Goal: Transaction & Acquisition: Purchase product/service

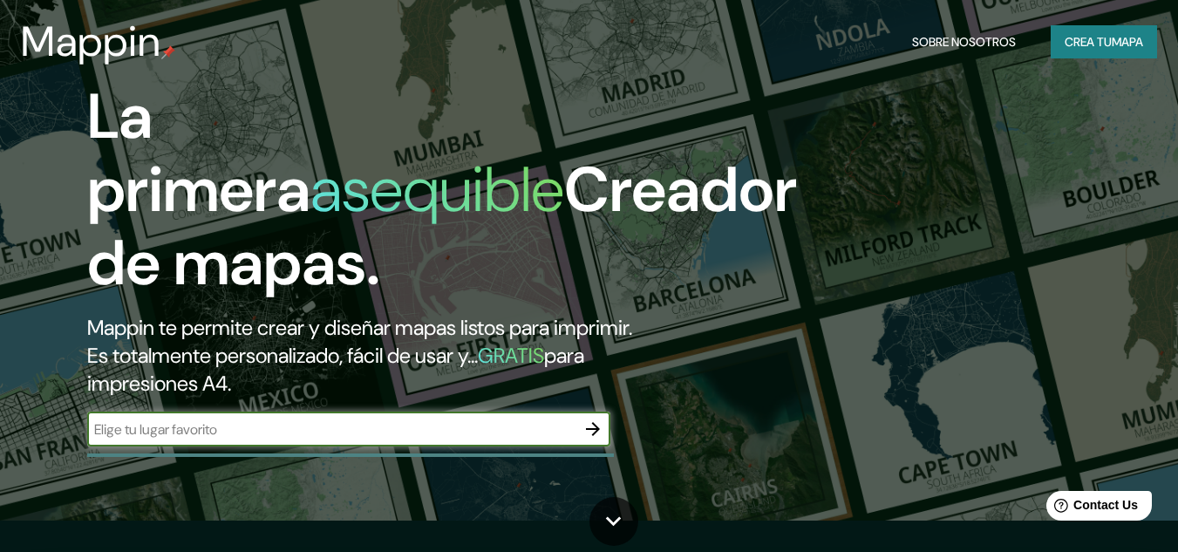
scroll to position [32, 0]
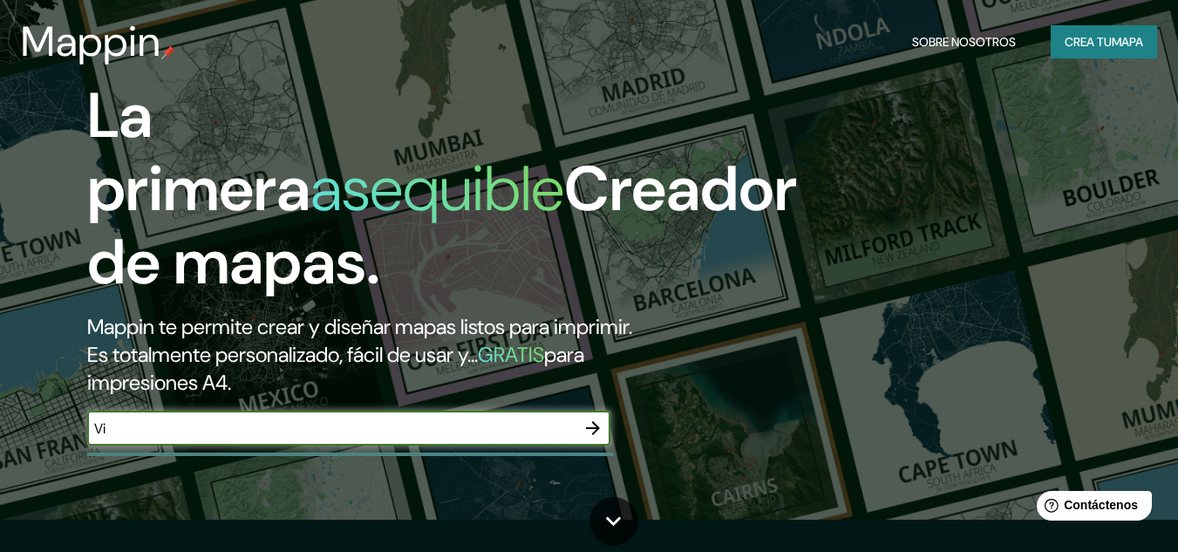
type input "V"
type input "Calacoaya Atizapan"
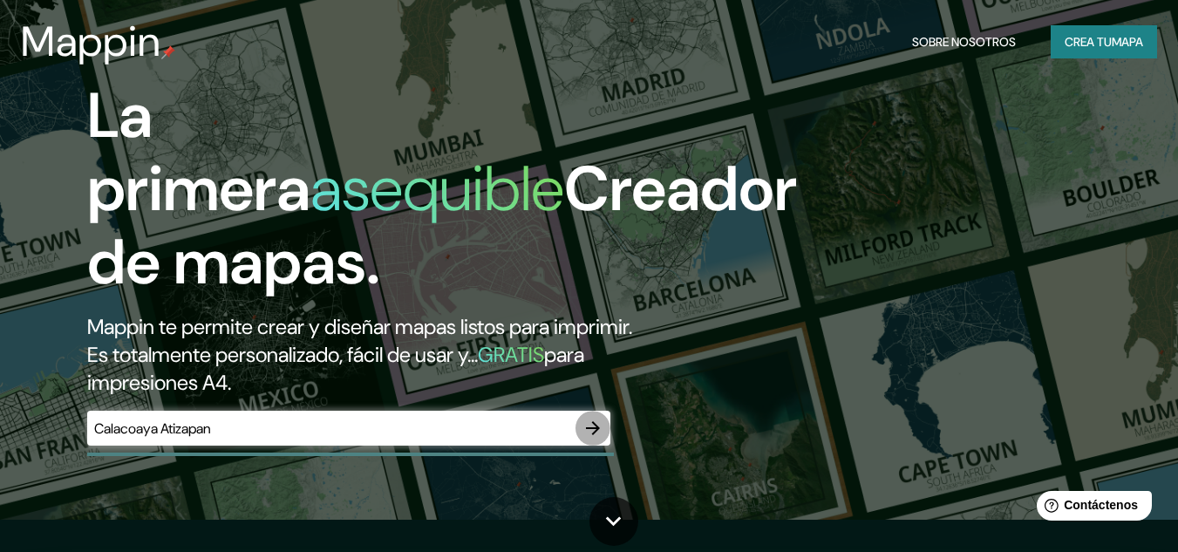
click at [585, 426] on icon "button" at bounding box center [593, 428] width 21 height 21
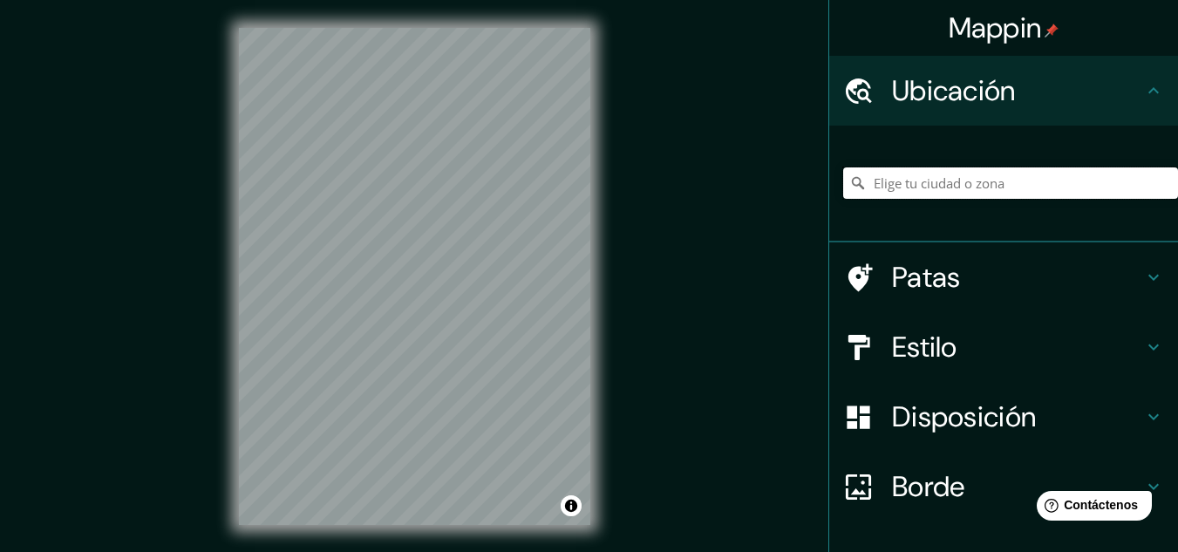
click at [918, 179] on input "Elige tu ciudad o zona" at bounding box center [1010, 182] width 335 height 31
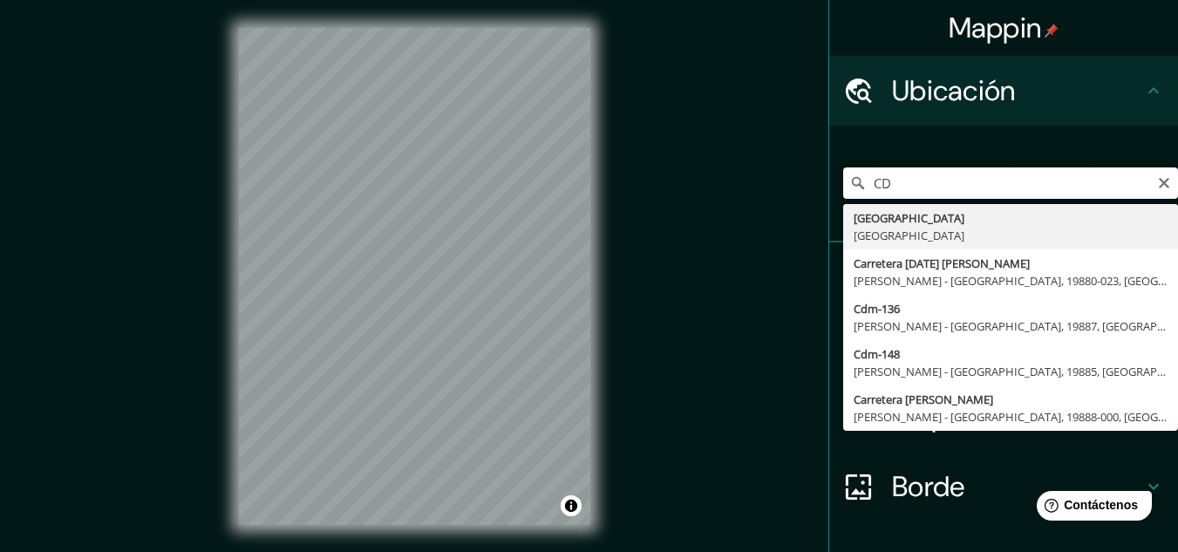
type input "C"
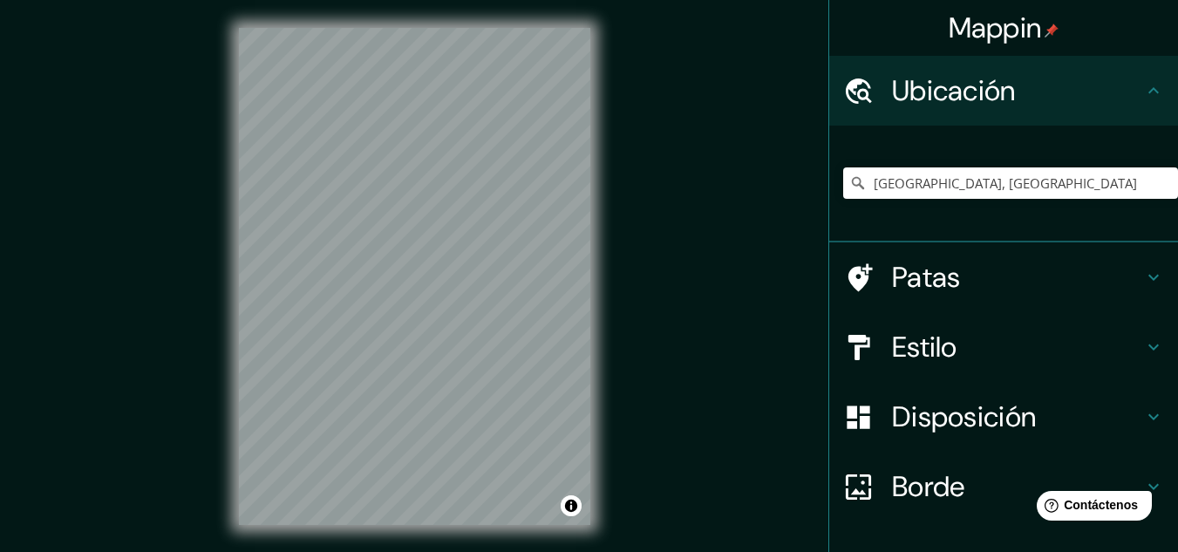
click at [901, 227] on div "Estado de México, México" at bounding box center [1003, 184] width 349 height 117
click at [665, 337] on div "Mappin Ubicación Estado de México, México Patas Estilo Disposición Borde Elige …" at bounding box center [589, 290] width 1178 height 581
click at [990, 266] on h4 "Patas" at bounding box center [1017, 277] width 251 height 35
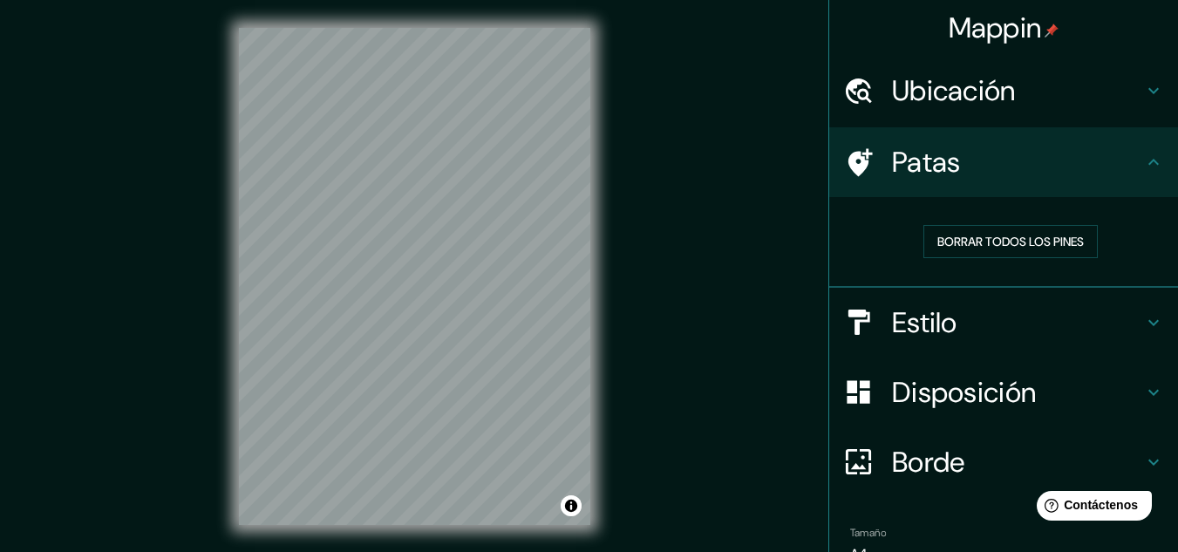
click at [1030, 102] on h4 "Ubicación" at bounding box center [1017, 90] width 251 height 35
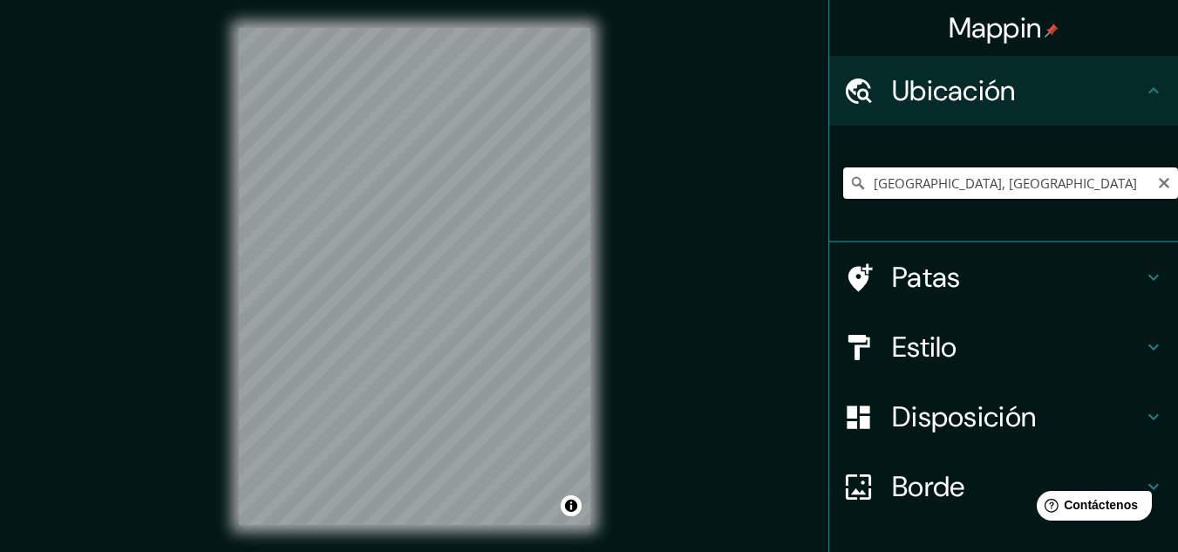
click at [1027, 187] on input "Estado de México, México" at bounding box center [1010, 182] width 335 height 31
click at [677, 371] on div "Mappin Ubicación Calle Calacoaya, 52997 Ciudad López Mateos, Estado de México, …" at bounding box center [589, 290] width 1178 height 581
drag, startPoint x: 313, startPoint y: 195, endPoint x: 327, endPoint y: 202, distance: 15.6
click at [327, 202] on div at bounding box center [327, 202] width 14 height 14
drag, startPoint x: 375, startPoint y: 229, endPoint x: 365, endPoint y: 223, distance: 12.1
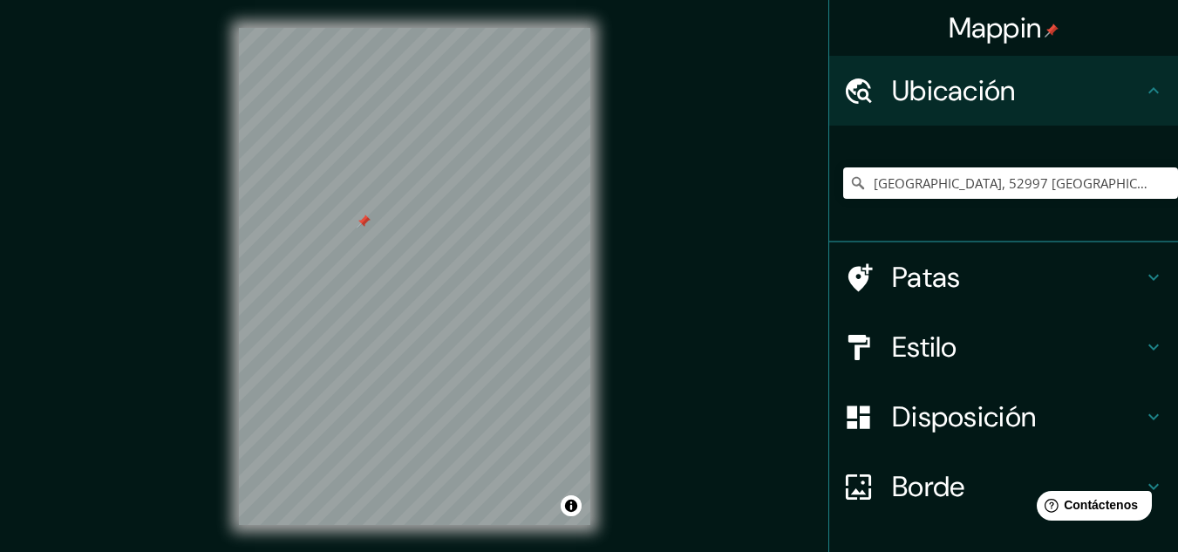
click at [365, 223] on div at bounding box center [364, 222] width 14 height 14
click at [366, 218] on div at bounding box center [368, 222] width 14 height 14
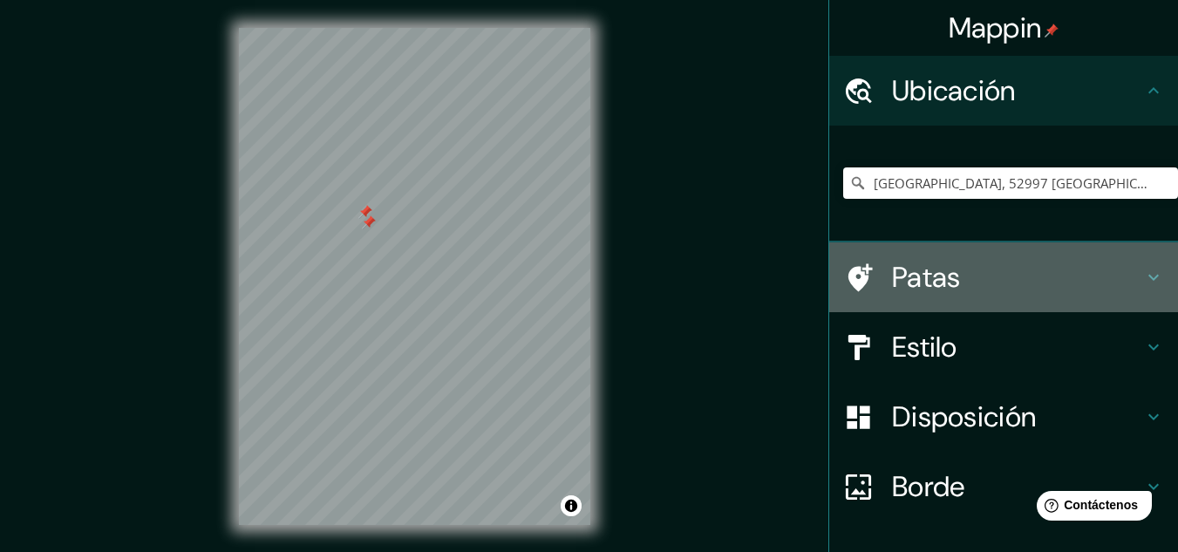
click at [902, 264] on font "Patas" at bounding box center [926, 277] width 69 height 37
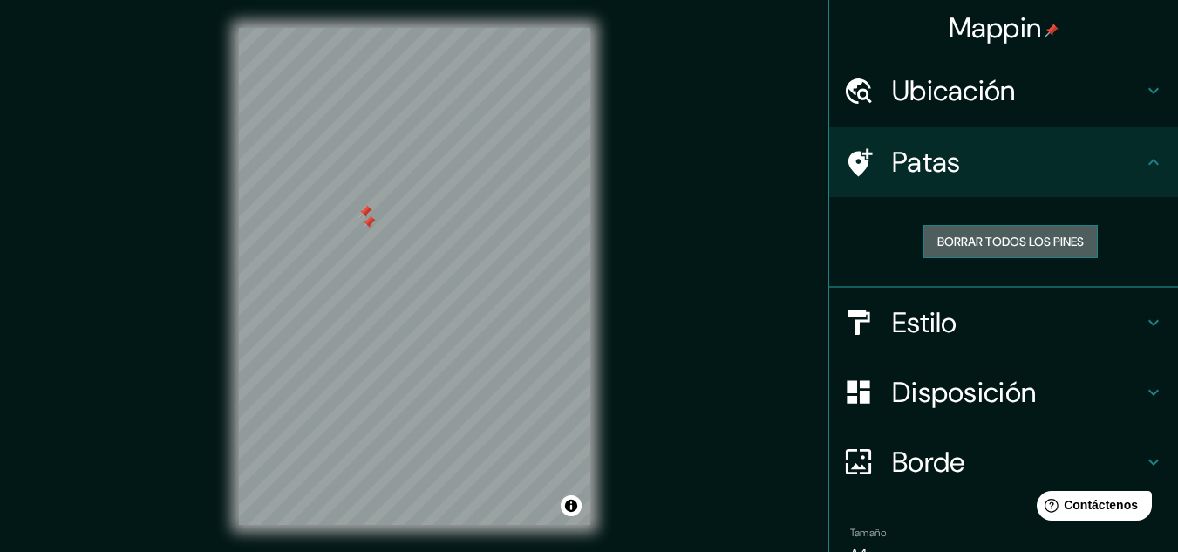
click at [987, 248] on font "Borrar todos los pines" at bounding box center [1010, 242] width 147 height 16
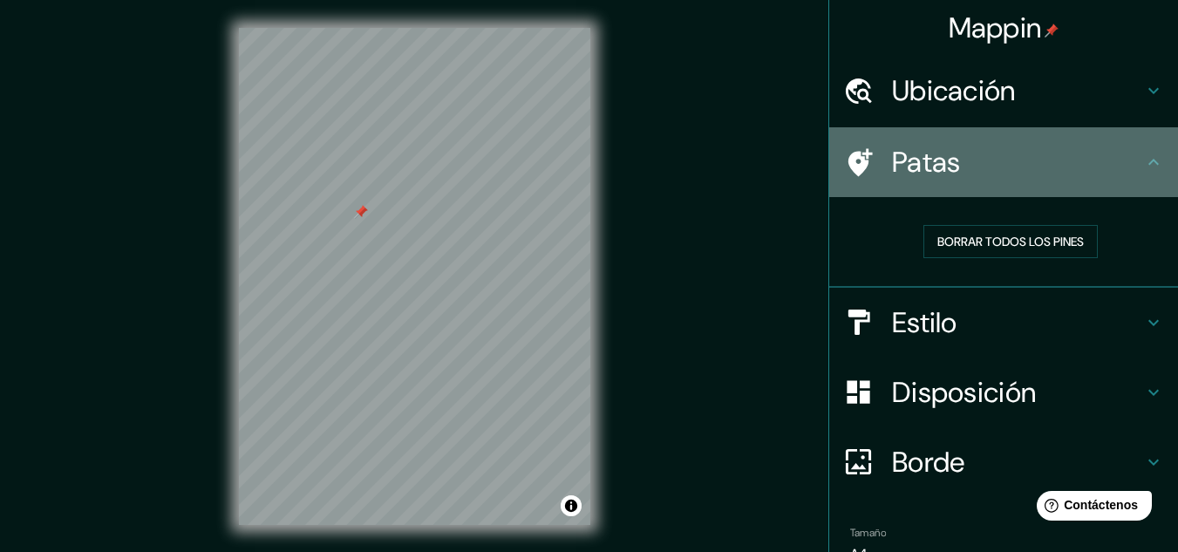
click at [1037, 151] on h4 "Patas" at bounding box center [1017, 162] width 251 height 35
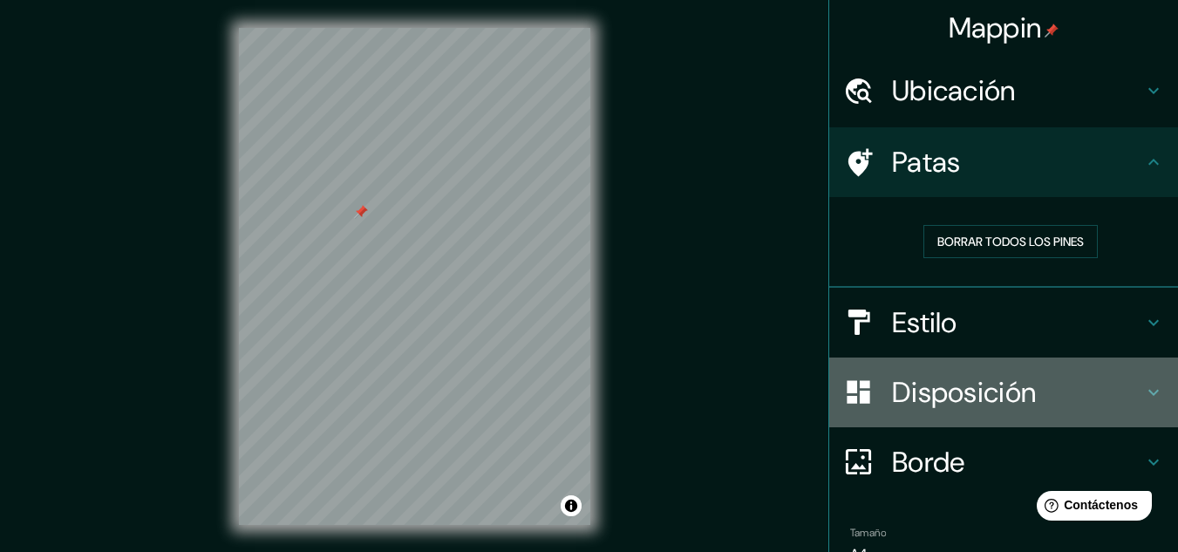
click at [918, 387] on font "Disposición" at bounding box center [964, 392] width 144 height 37
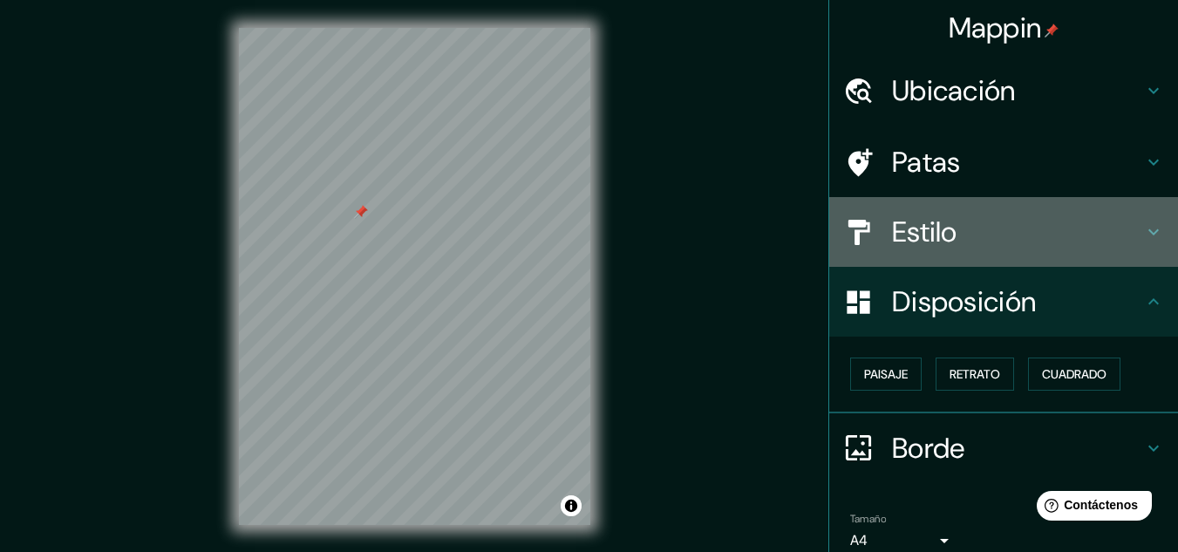
click at [946, 234] on h4 "Estilo" at bounding box center [1017, 232] width 251 height 35
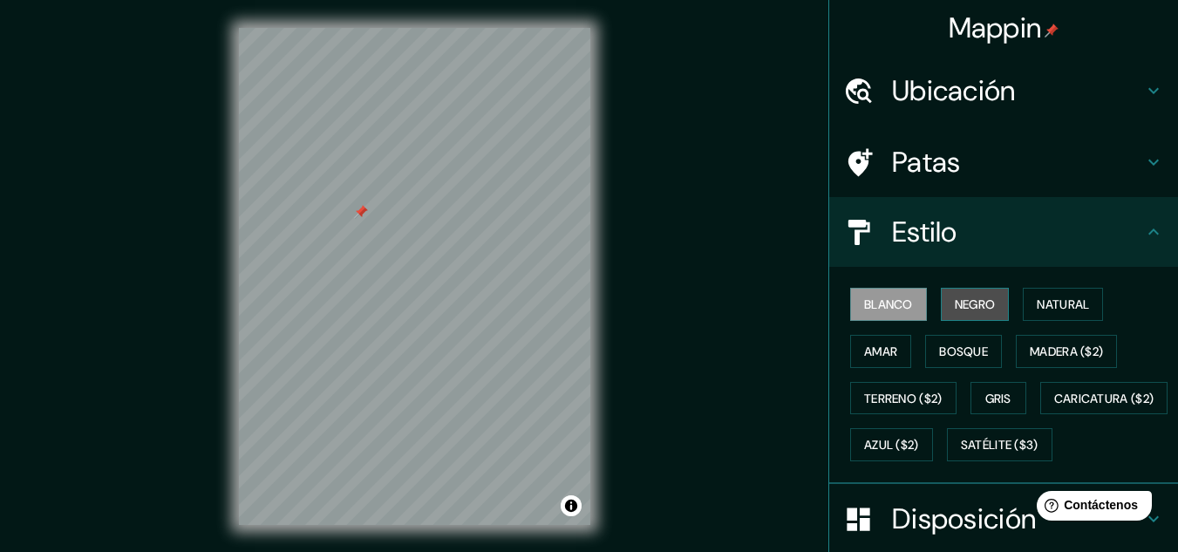
click at [968, 310] on font "Negro" at bounding box center [975, 304] width 41 height 16
click at [884, 309] on font "Blanco" at bounding box center [888, 304] width 49 height 16
click at [1045, 317] on button "Natural" at bounding box center [1063, 304] width 80 height 33
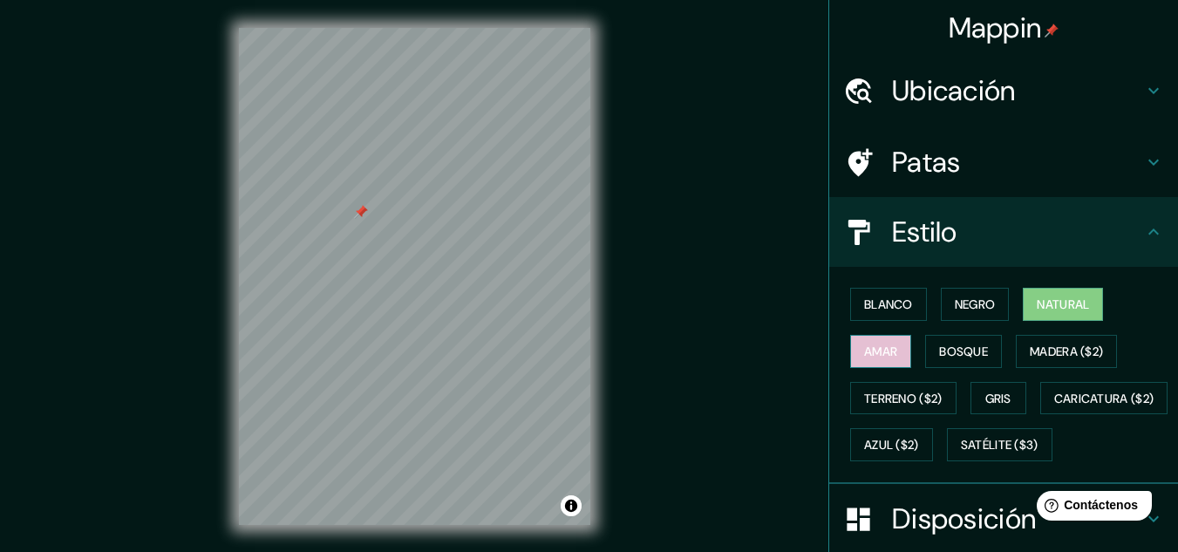
click at [866, 336] on button "Amar" at bounding box center [880, 351] width 61 height 33
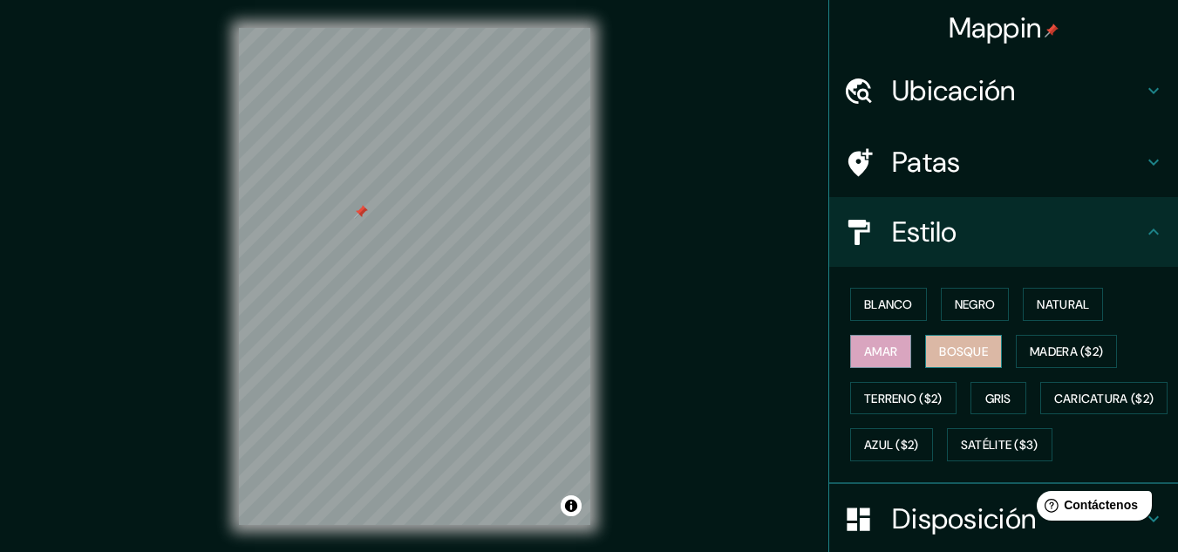
click at [939, 358] on font "Bosque" at bounding box center [963, 352] width 49 height 16
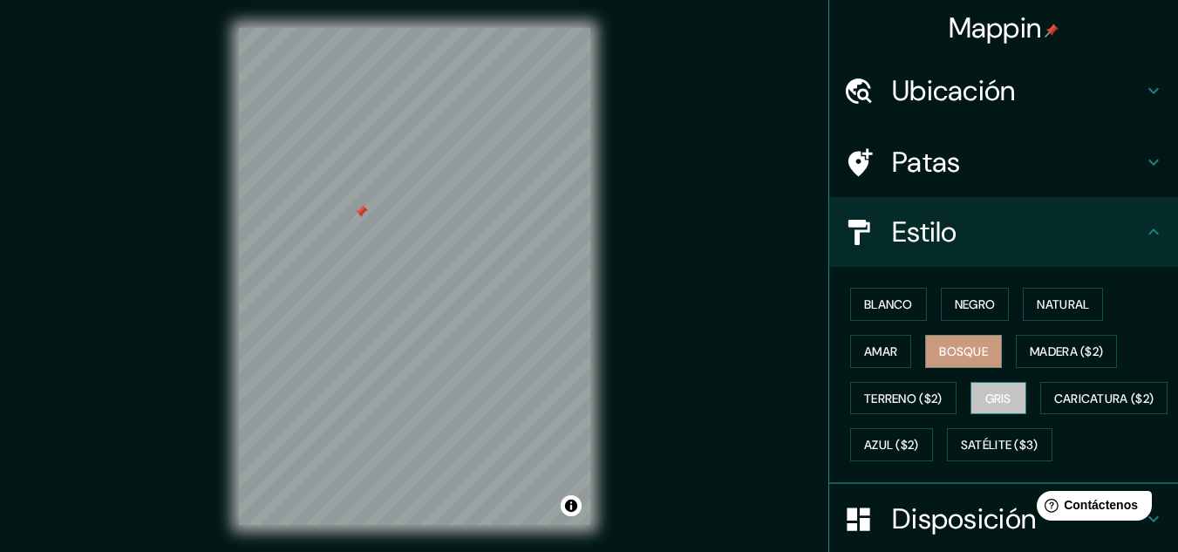
click at [1005, 400] on button "Gris" at bounding box center [999, 398] width 56 height 33
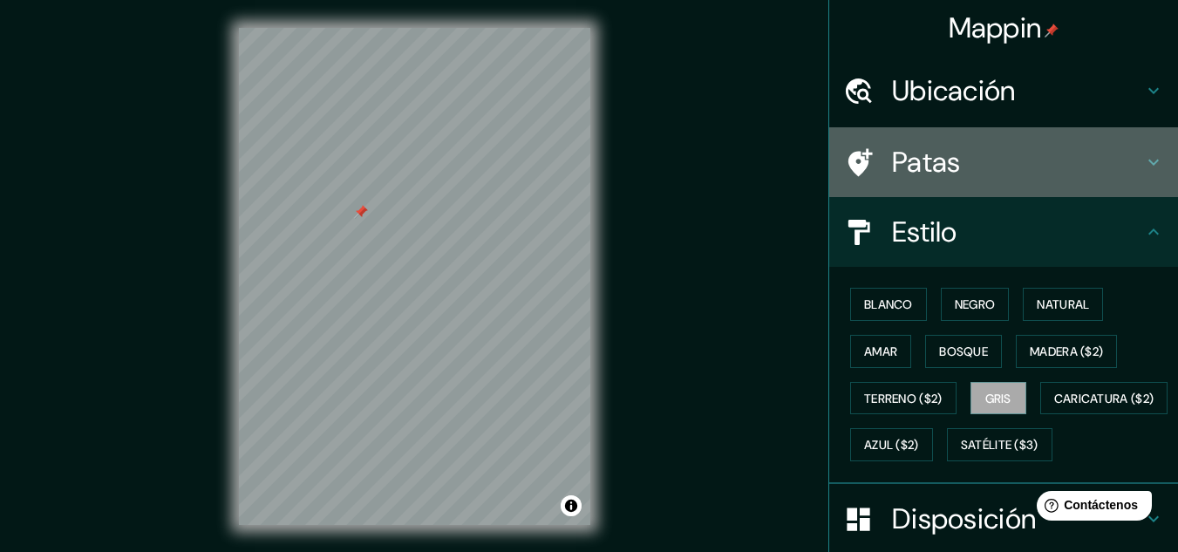
click at [958, 160] on h4 "Patas" at bounding box center [1017, 162] width 251 height 35
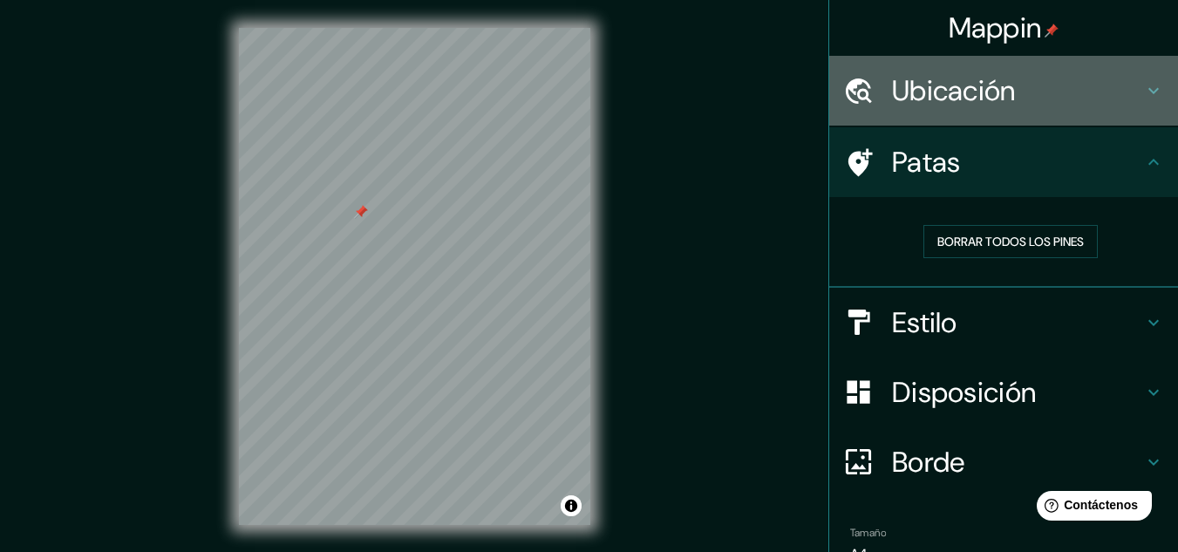
click at [1000, 114] on div "Ubicación" at bounding box center [1003, 91] width 349 height 70
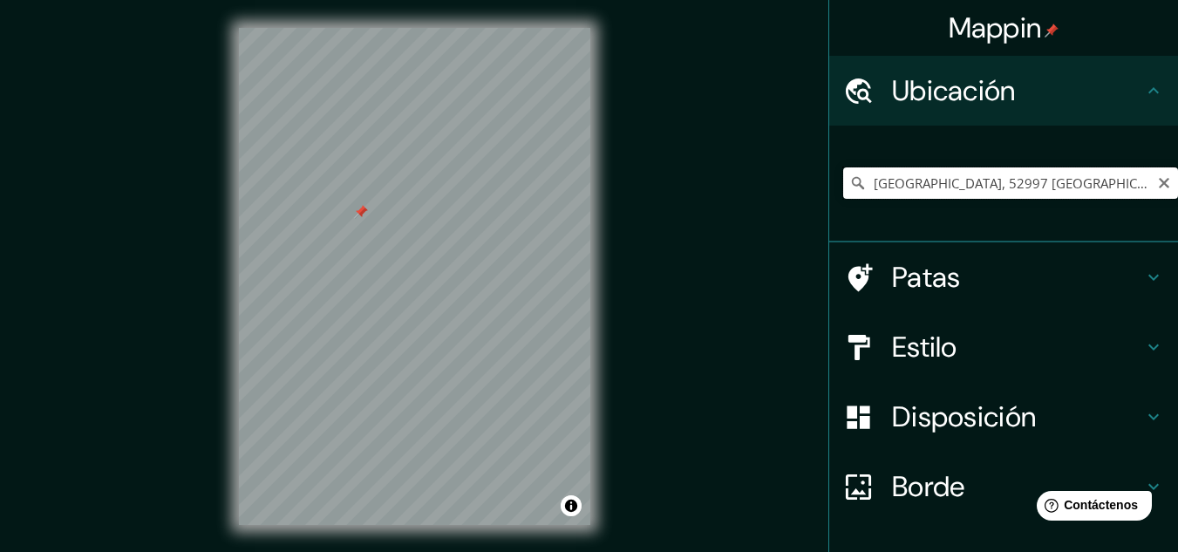
click at [1131, 194] on input "Calle Calacoaya, 52997 Ciudad López Mateos, Estado de México, México" at bounding box center [1010, 182] width 335 height 31
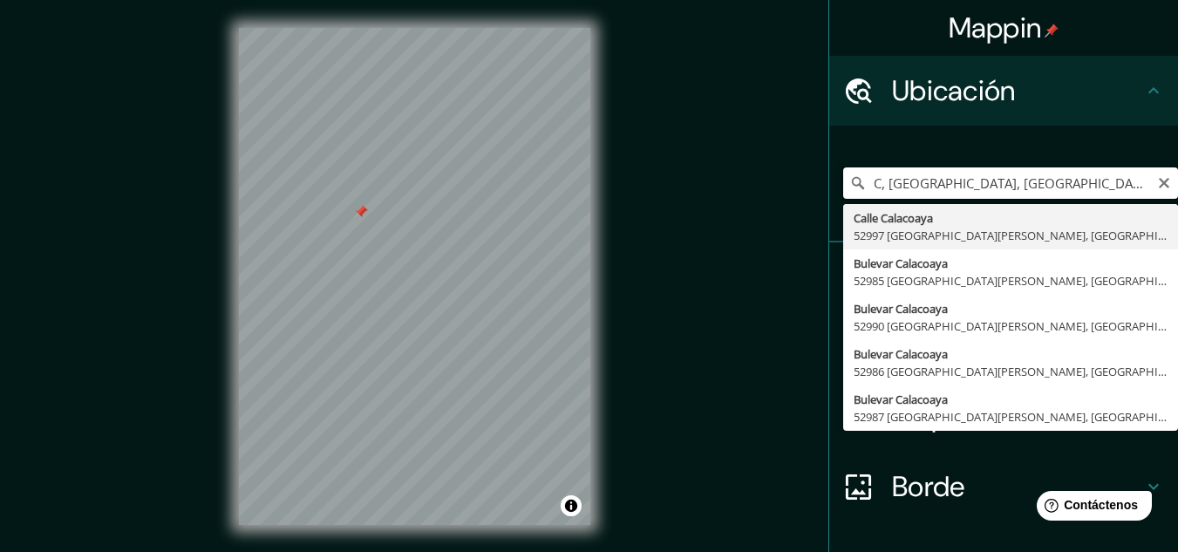
type input ", Estado de México, México"
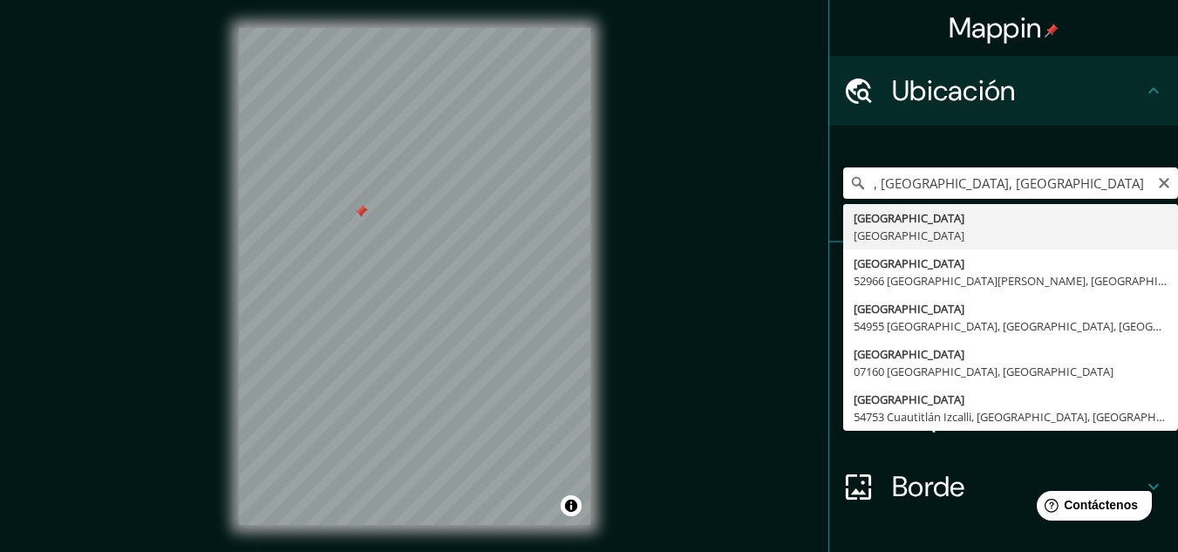
click at [1079, 176] on input ", Estado de México, México" at bounding box center [1010, 182] width 335 height 31
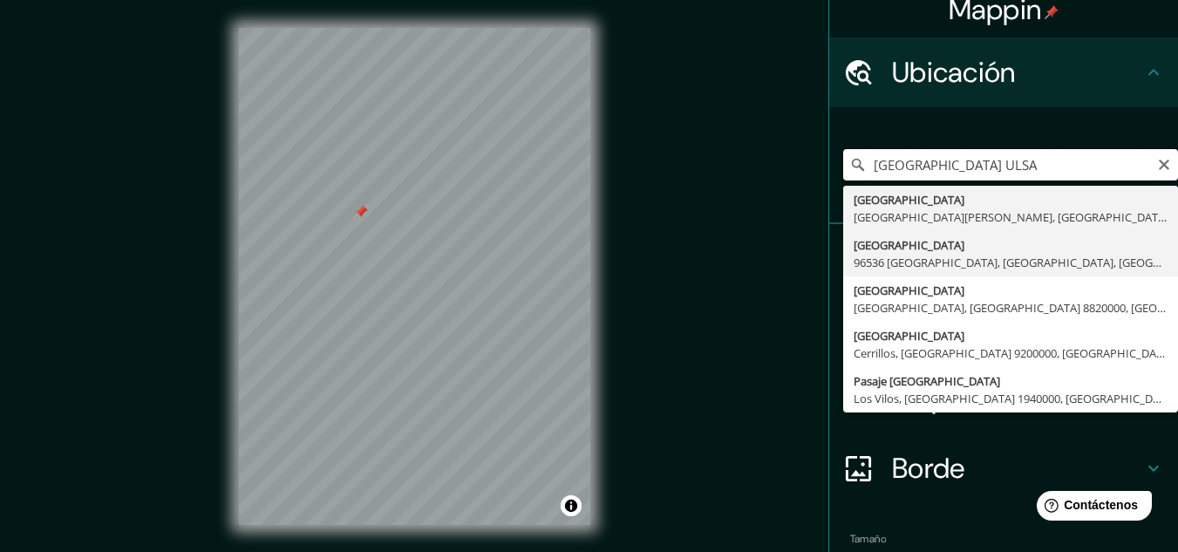
scroll to position [29, 0]
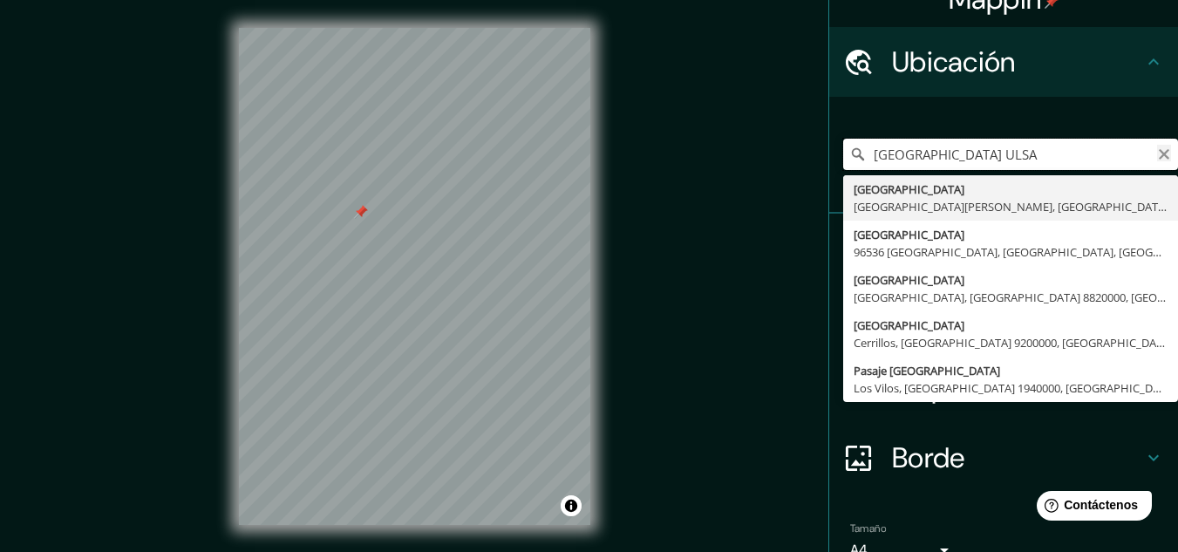
type input "Ciudad de mexico ULSA"
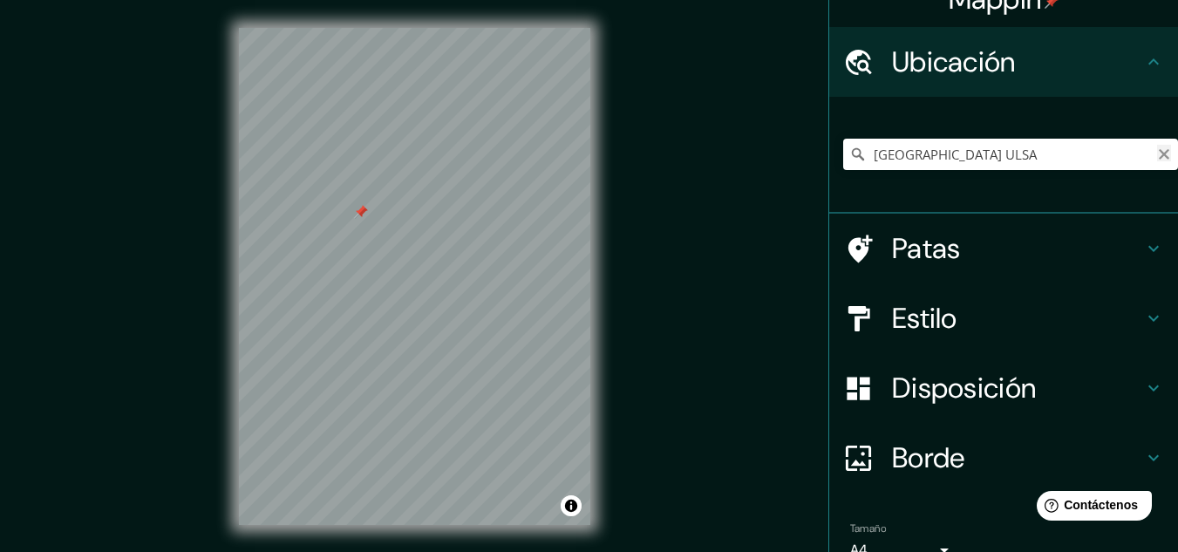
click at [1159, 153] on icon "Claro" at bounding box center [1164, 154] width 10 height 10
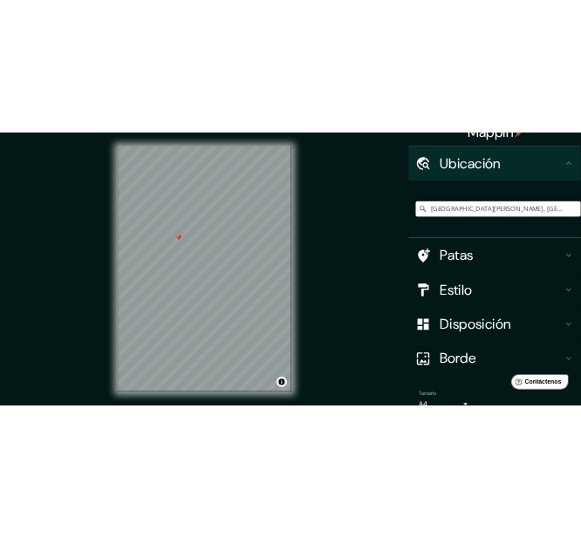
scroll to position [0, 0]
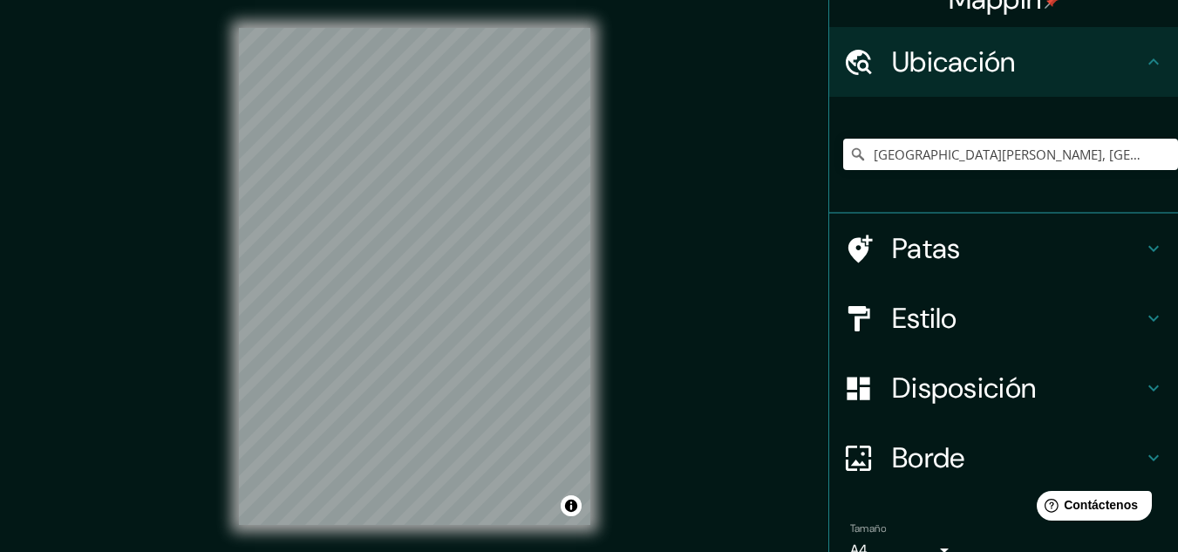
click at [604, 419] on div "© Mapbox © OpenStreetMap Improve this map" at bounding box center [414, 276] width 407 height 553
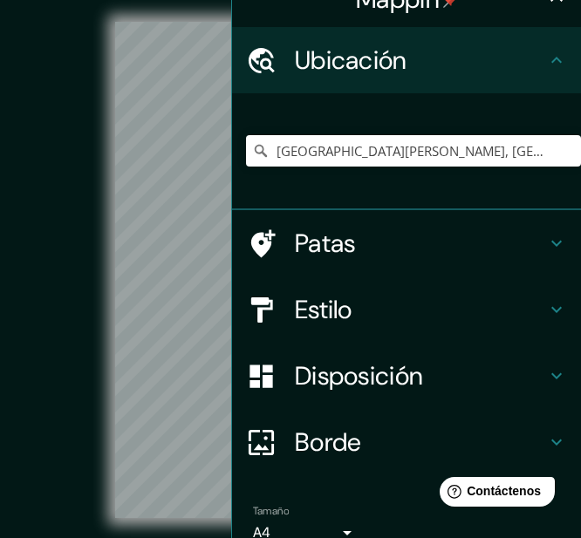
scroll to position [31, 0]
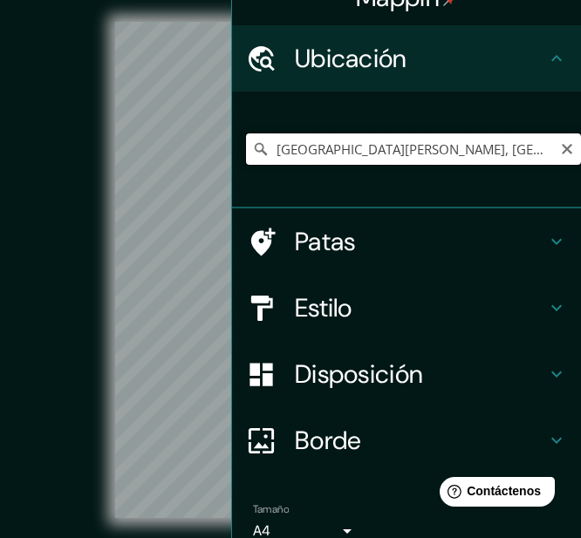
click at [301, 147] on input "Avenida Benjamín Franklin, 11800 Ciudad de México, México" at bounding box center [413, 148] width 335 height 31
click at [468, 156] on input "Avenida Benjamín Franklin, 11800 Ciudad de México, México" at bounding box center [413, 148] width 335 height 31
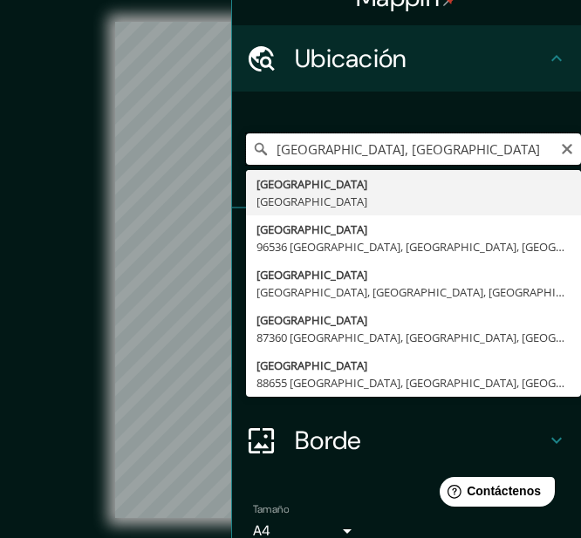
click at [468, 156] on input "Ciudad de México, México" at bounding box center [413, 148] width 335 height 31
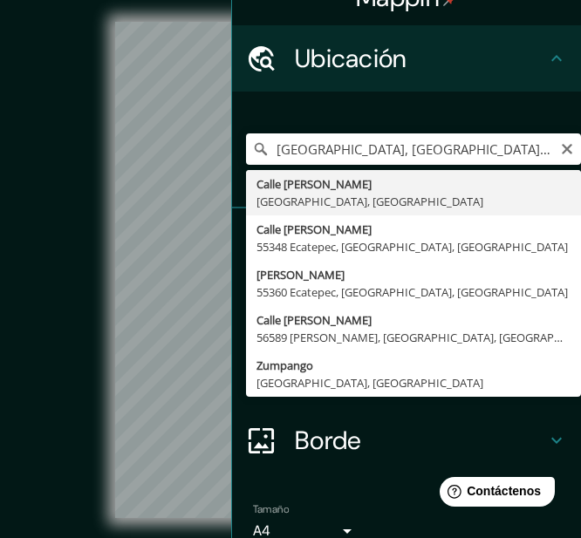
type input "Calle Carlos B. Zetina, 11800 Ciudad de México, México"
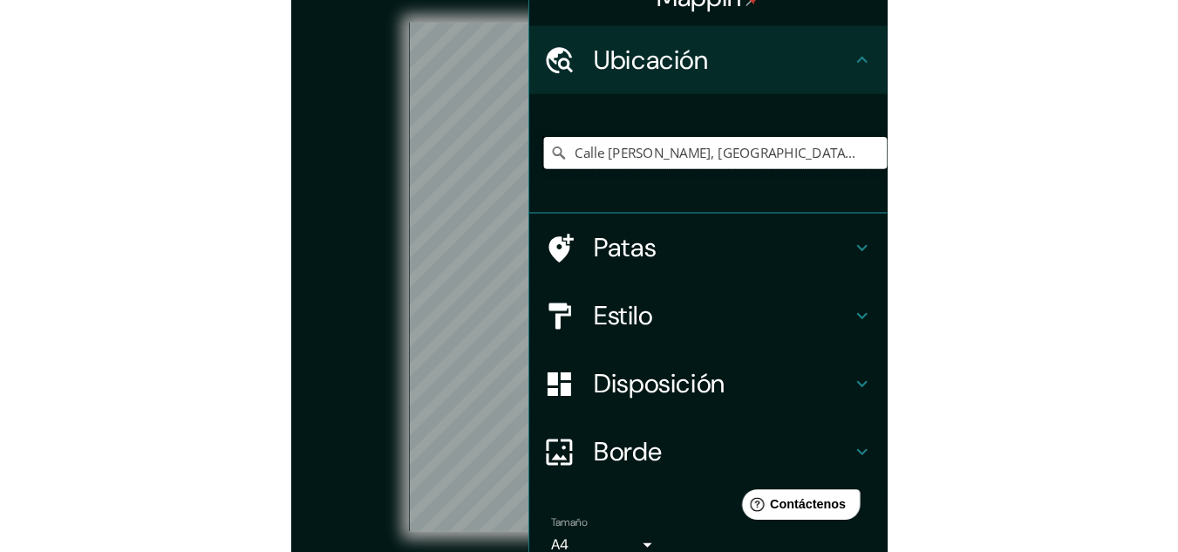
scroll to position [29, 0]
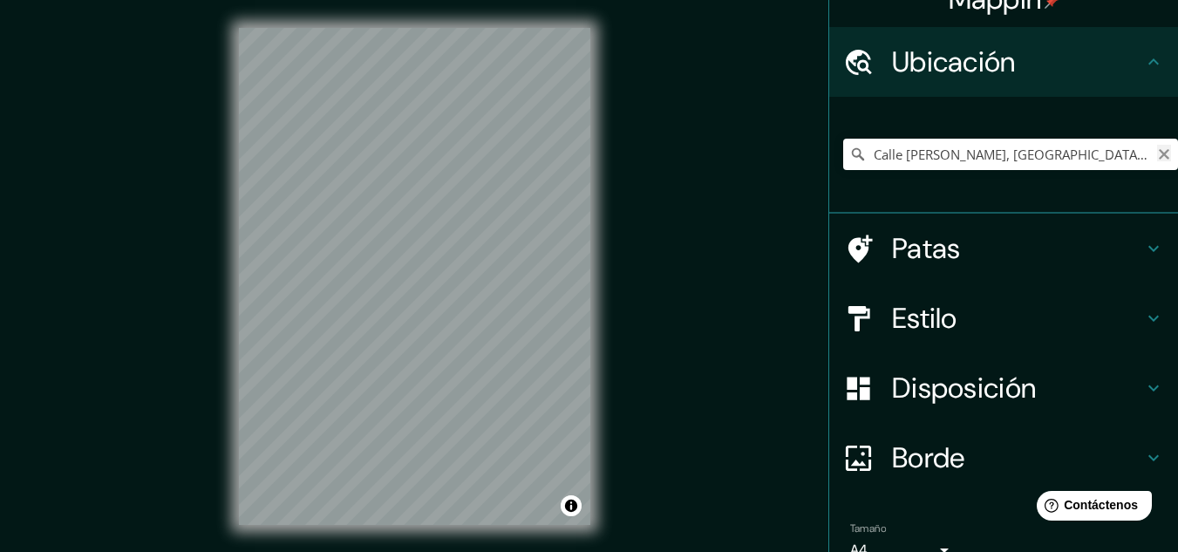
click at [1159, 154] on icon "Claro" at bounding box center [1164, 154] width 10 height 10
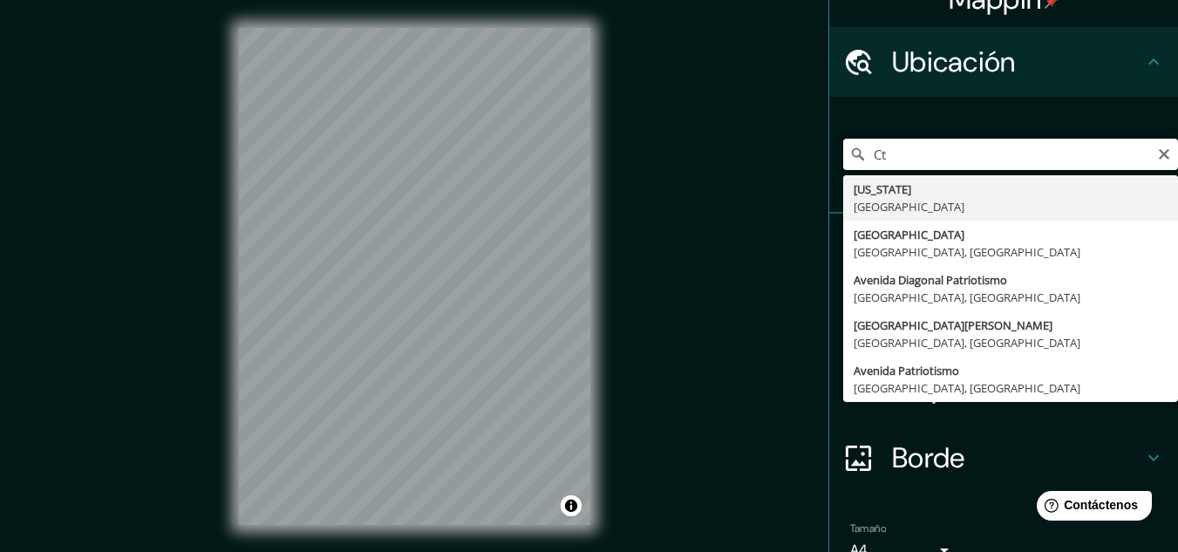
type input "C"
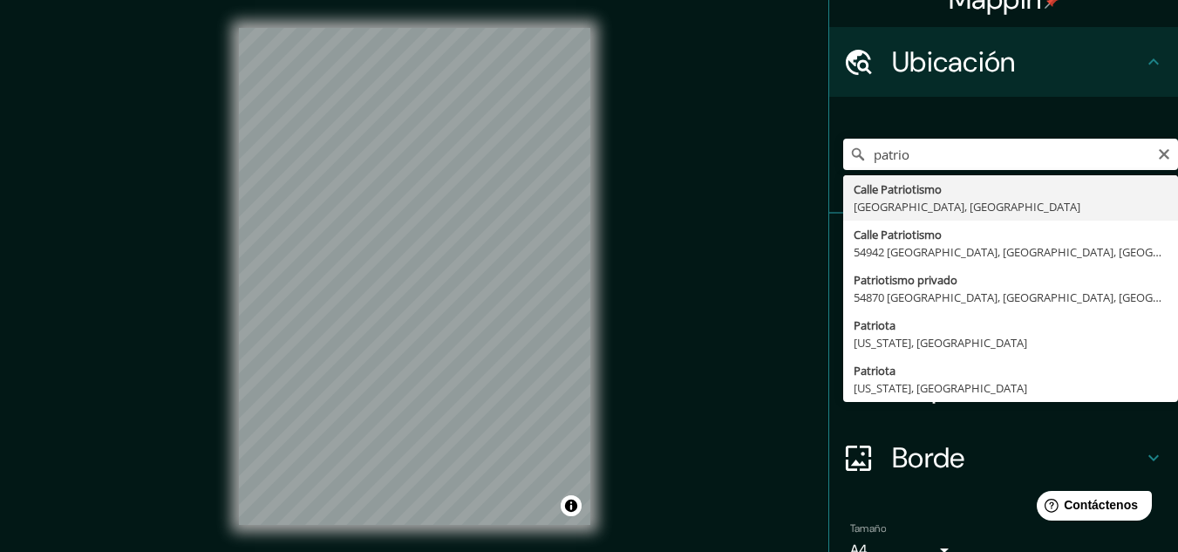
type input "Calle Patriotismo, 11000 Ciudad de México, México"
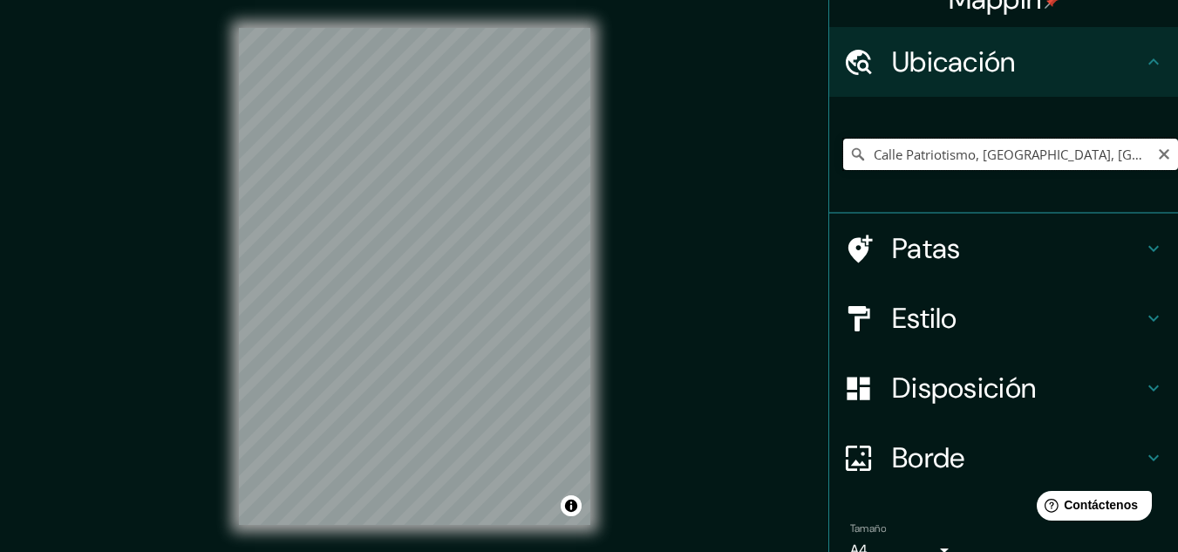
click at [967, 149] on input "Calle Patriotismo, 11000 Ciudad de México, México" at bounding box center [1010, 154] width 335 height 31
paste input "Elige tu ciudad o zona"
click at [967, 149] on input "Elige tu ciudad o zona" at bounding box center [1010, 154] width 335 height 31
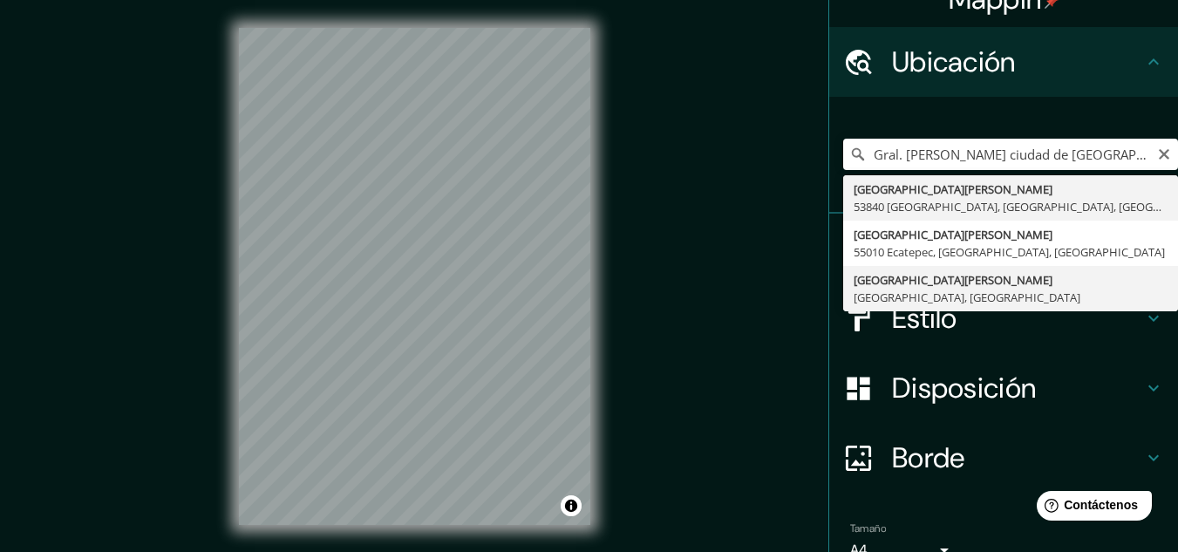
type input "Calle General Benjamín Hill, 06170 Ciudad de México, México"
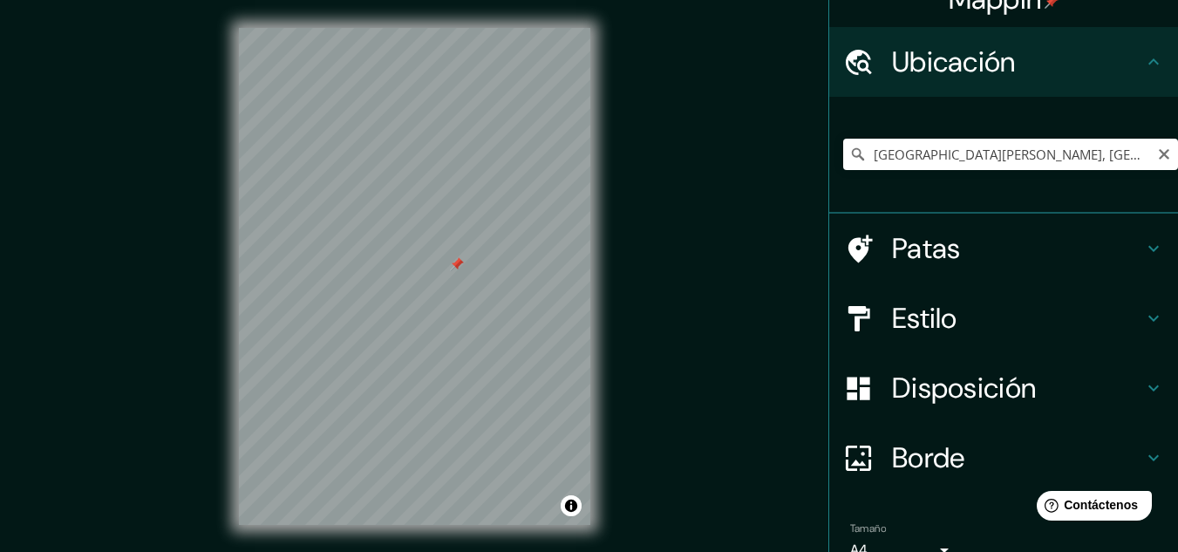
click at [987, 255] on h4 "Patas" at bounding box center [1017, 248] width 251 height 35
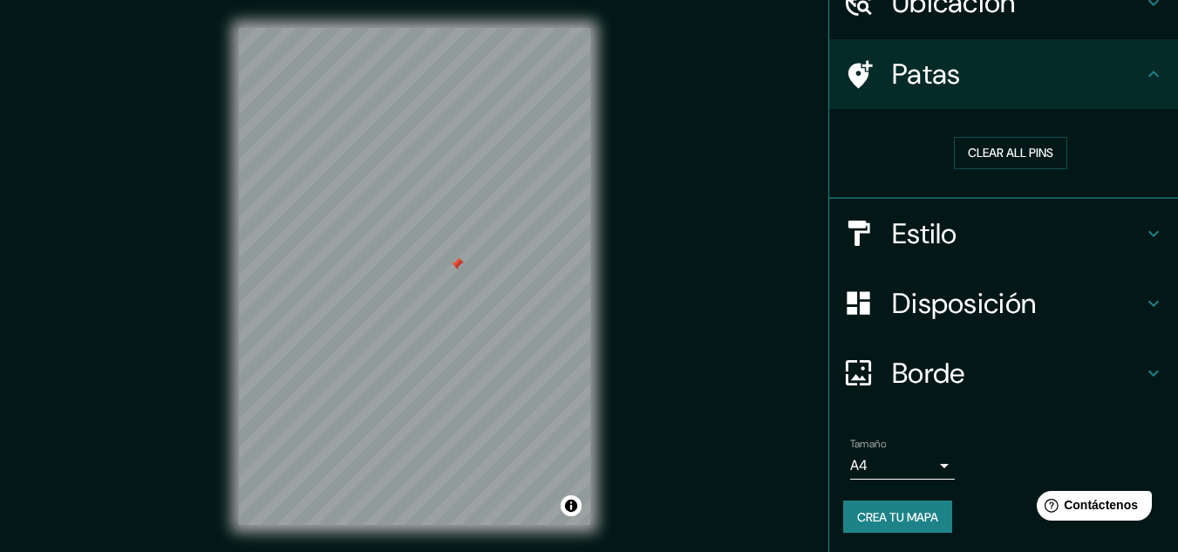
scroll to position [90, 0]
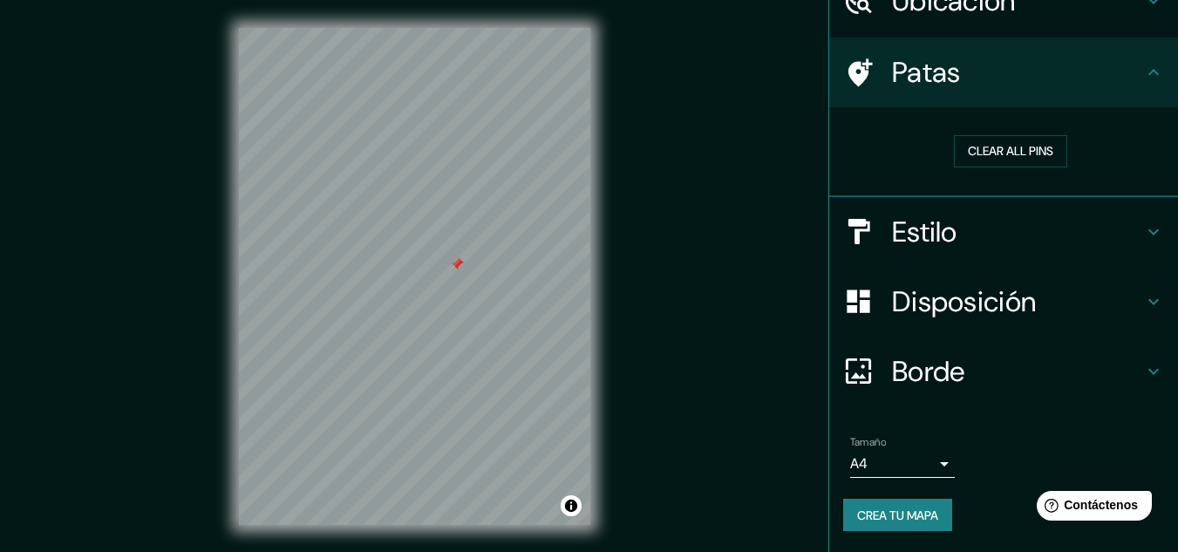
click at [934, 521] on button "Crea tu mapa" at bounding box center [897, 515] width 109 height 33
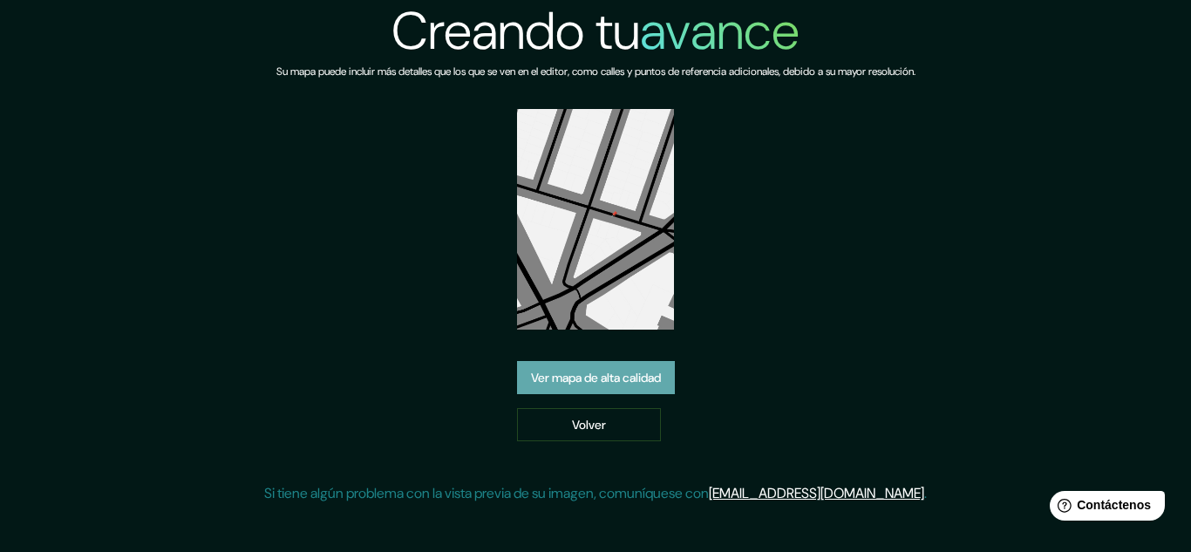
click at [521, 373] on link "Ver mapa de alta calidad" at bounding box center [596, 377] width 158 height 33
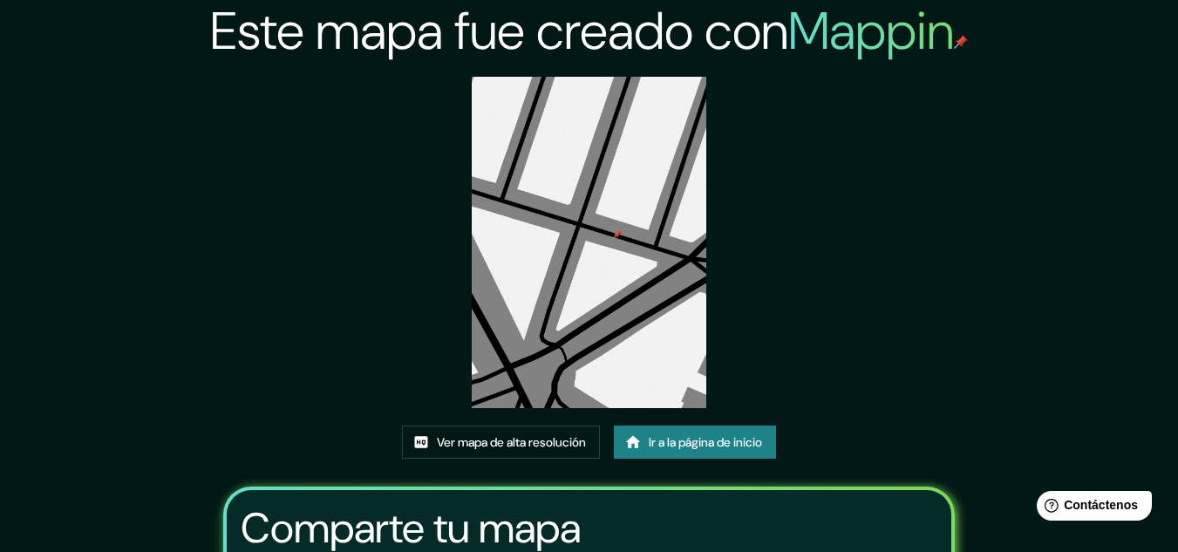
click at [521, 373] on img at bounding box center [589, 242] width 235 height 331
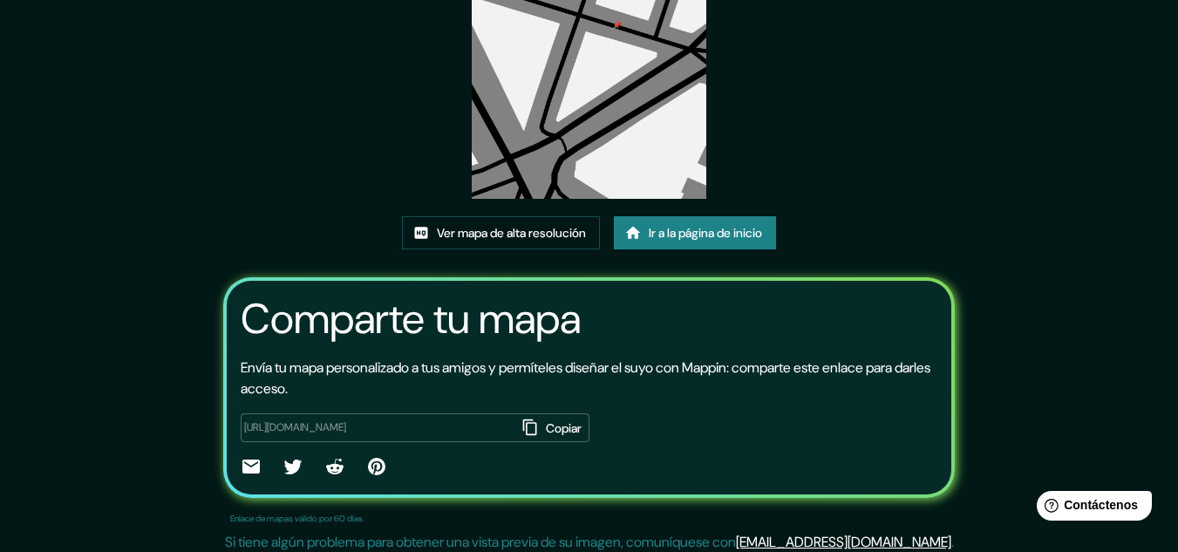
scroll to position [217, 0]
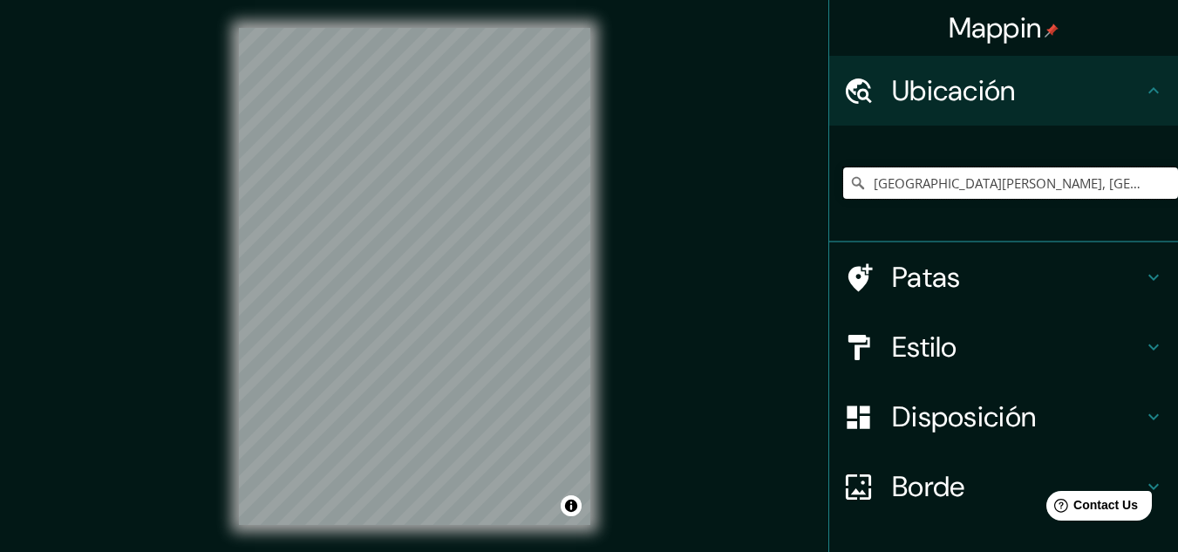
click at [989, 177] on input "Calle General Benjamín Hill, 06170 Ciudad de México, México" at bounding box center [1010, 182] width 335 height 31
click at [1114, 182] on input "Calle General Benjamín Hill, 06170 Ciudad de México, México" at bounding box center [1010, 182] width 335 height 31
click at [1135, 185] on input "Calle General Benjamín Hill, 06170 Ciudad de México, México" at bounding box center [1010, 182] width 335 height 31
click at [1000, 182] on input "Calle General Benjamín Hill, 06170 Ciudad de México, México" at bounding box center [1010, 182] width 335 height 31
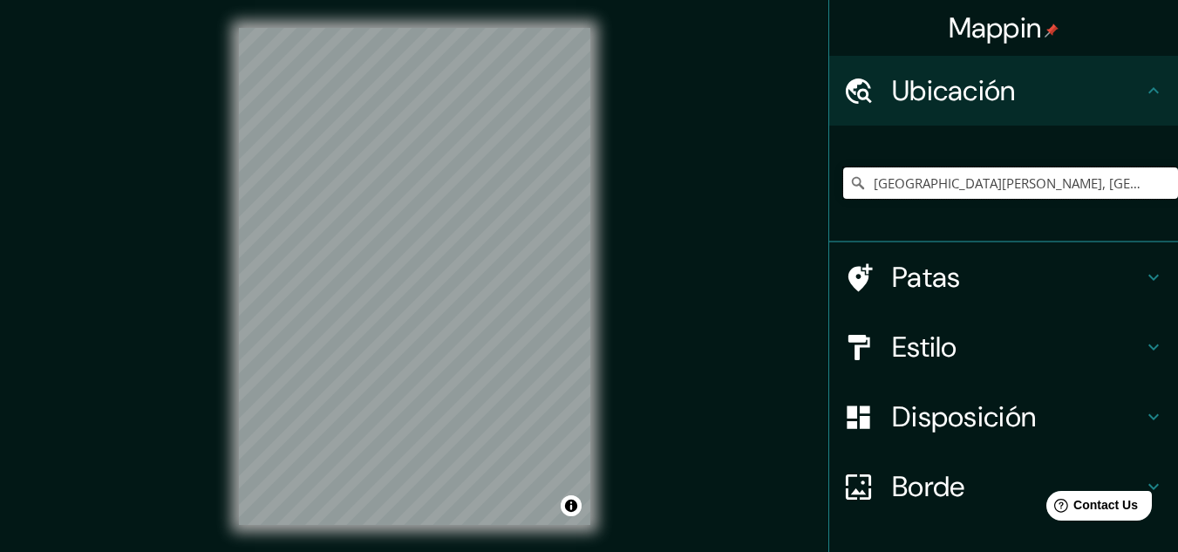
click at [1000, 182] on input "Calle General Benjamín Hill, 06170 Ciudad de México, México" at bounding box center [1010, 182] width 335 height 31
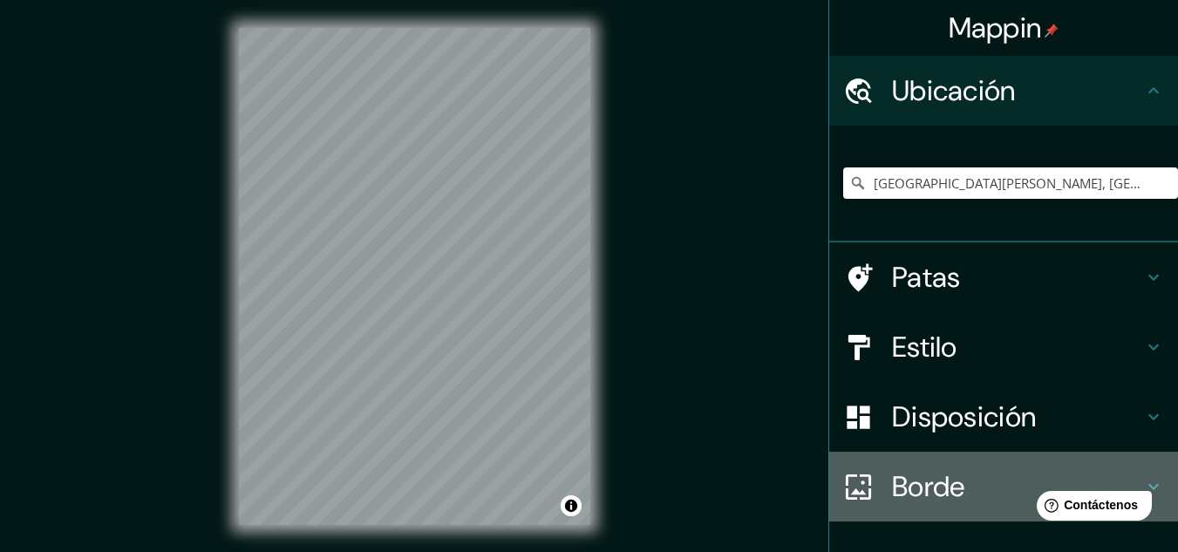
click at [924, 496] on font "Borde" at bounding box center [928, 486] width 73 height 37
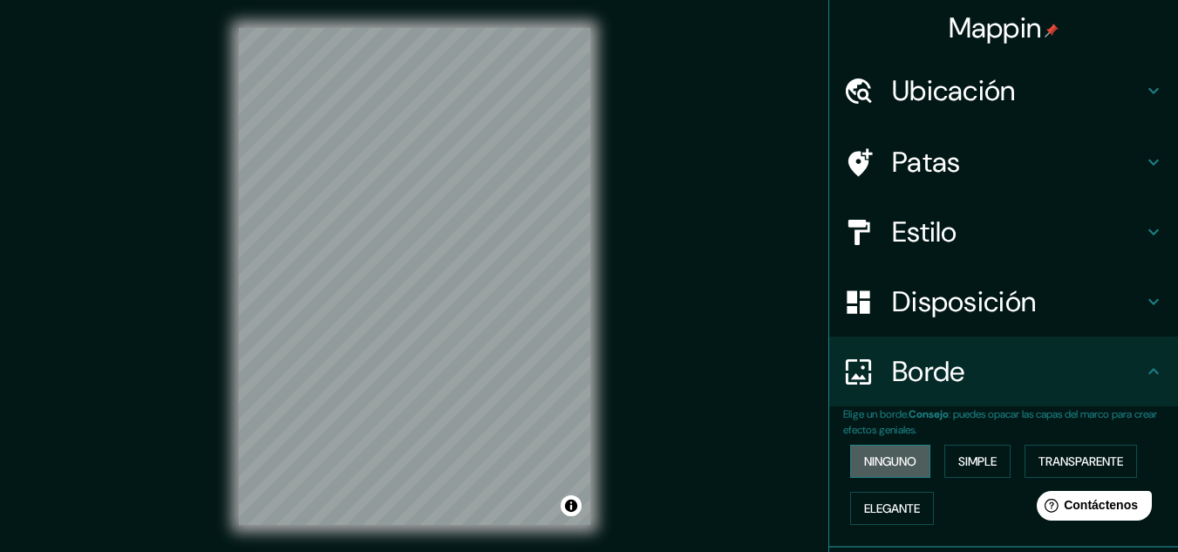
click at [886, 466] on font "Ninguno" at bounding box center [890, 461] width 52 height 16
click at [1060, 300] on h4 "Disposición" at bounding box center [1017, 301] width 251 height 35
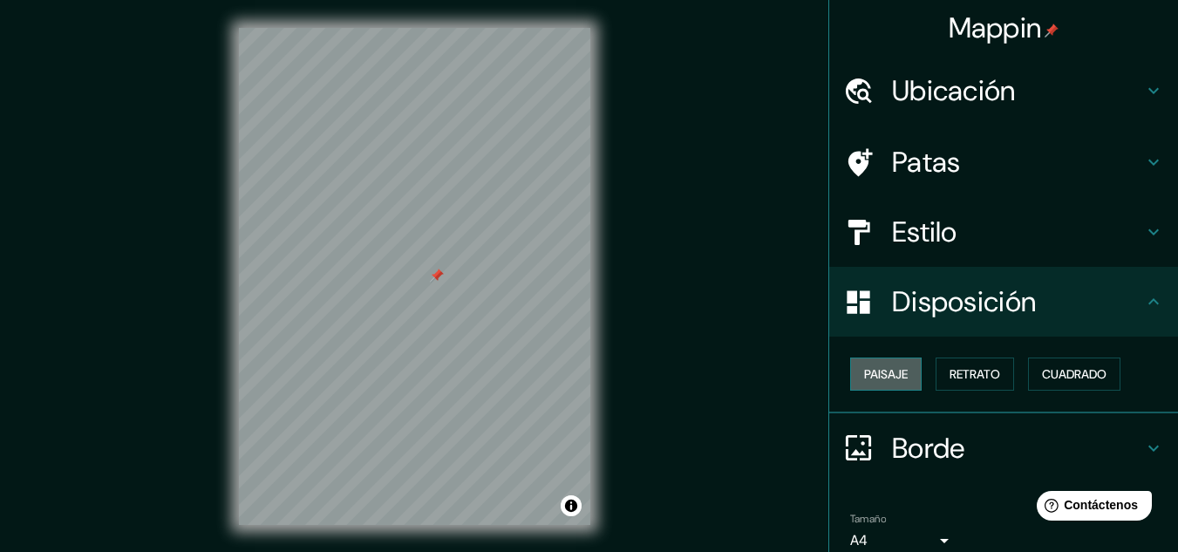
click at [900, 374] on button "Paisaje" at bounding box center [886, 374] width 72 height 33
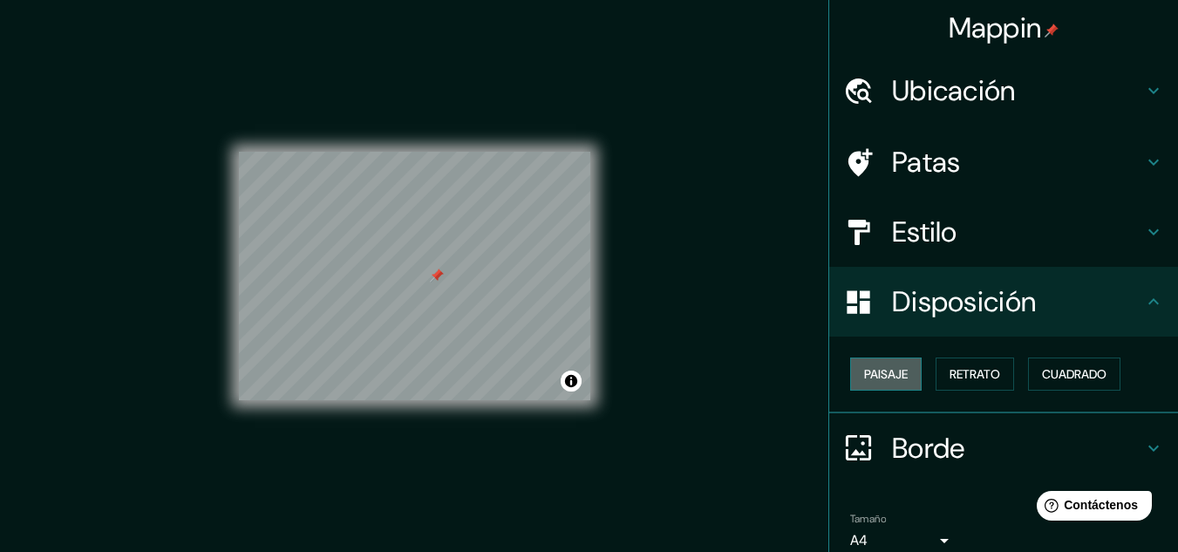
click at [900, 374] on button "Paisaje" at bounding box center [886, 374] width 72 height 33
drag, startPoint x: 994, startPoint y: 391, endPoint x: 984, endPoint y: 382, distance: 13.6
click at [984, 382] on div "Paisaje Retrato Cuadrado" at bounding box center [1010, 374] width 335 height 47
click at [984, 382] on font "Retrato" at bounding box center [975, 374] width 51 height 16
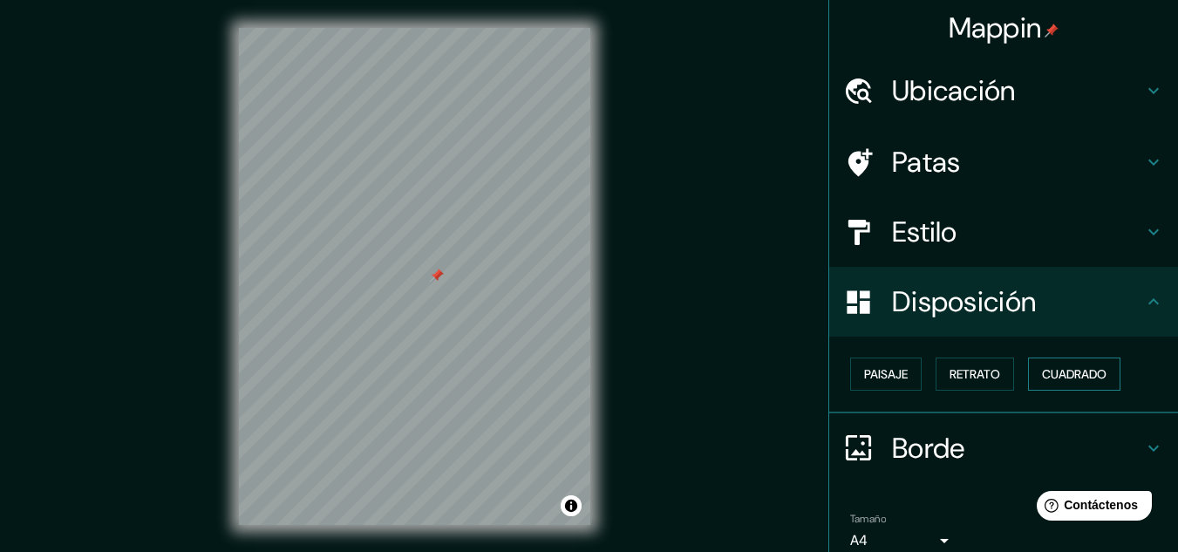
click at [1068, 371] on font "Cuadrado" at bounding box center [1074, 374] width 65 height 16
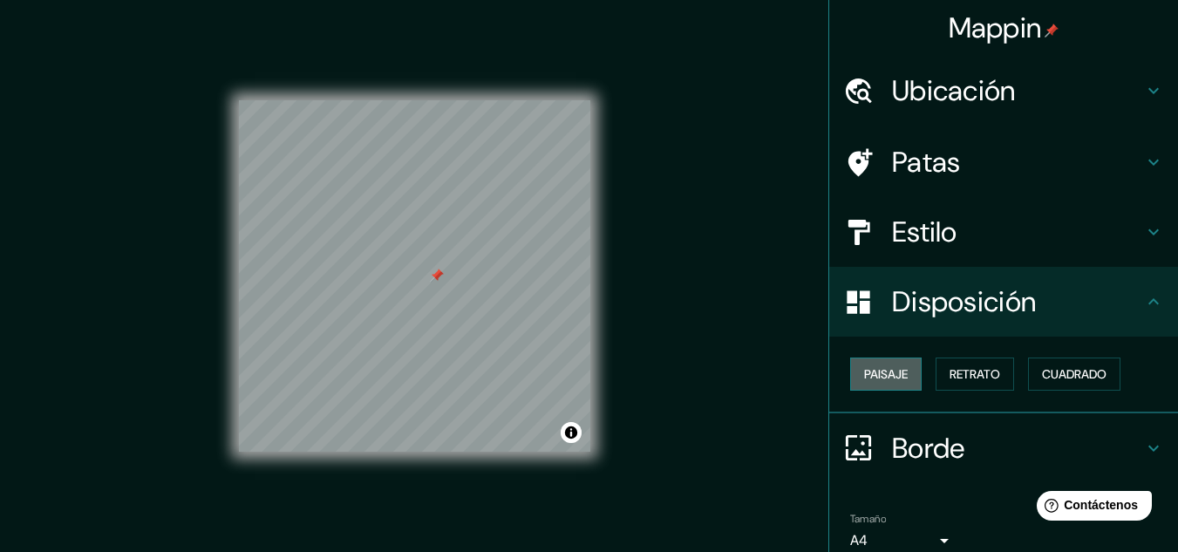
click at [866, 386] on button "Paisaje" at bounding box center [886, 374] width 72 height 33
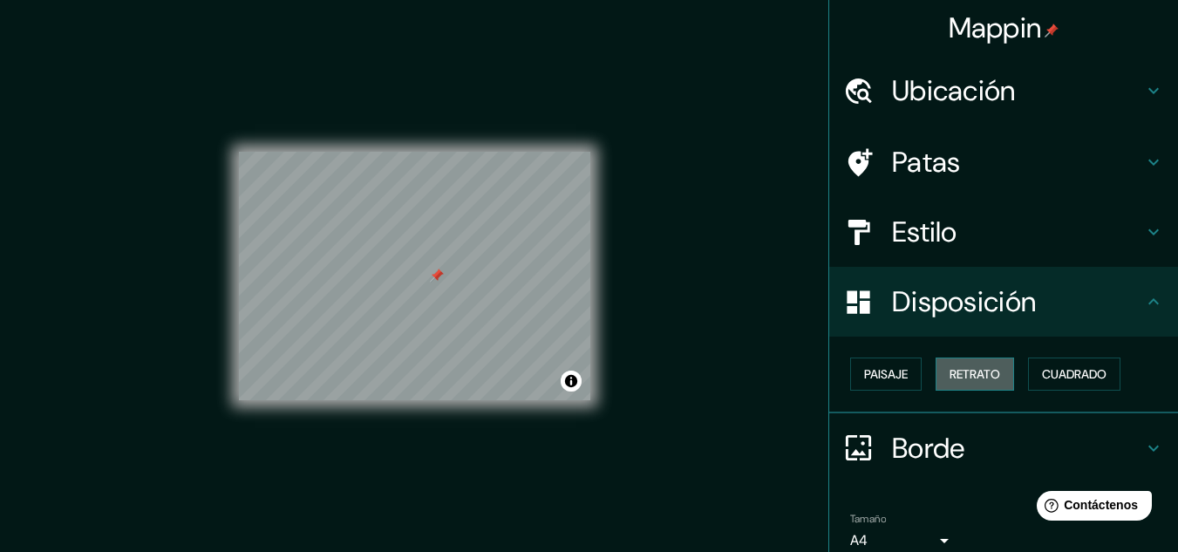
click at [951, 380] on font "Retrato" at bounding box center [975, 374] width 51 height 16
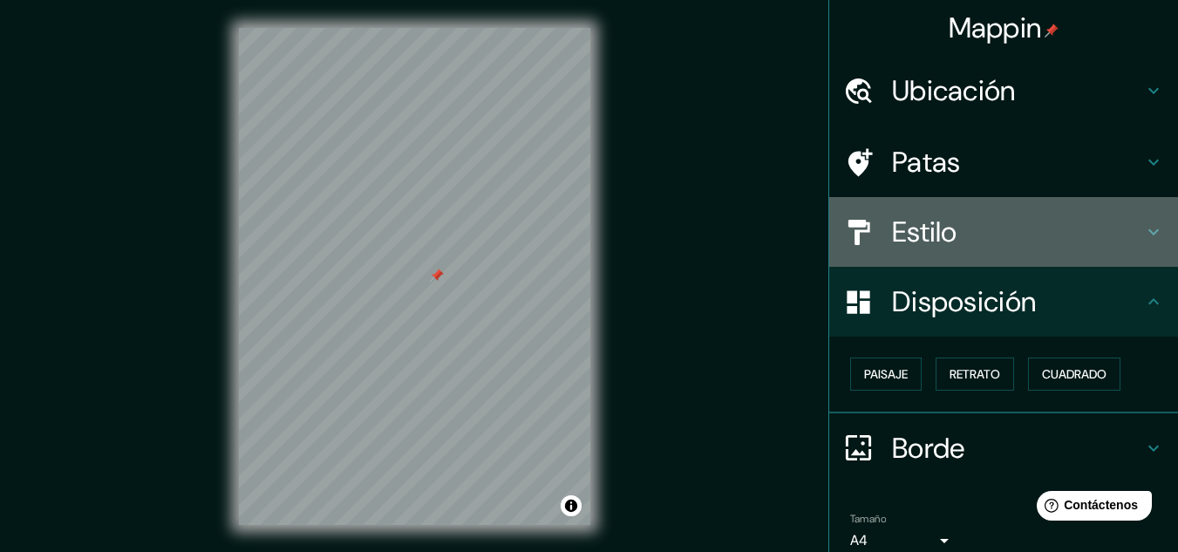
click at [954, 242] on h4 "Estilo" at bounding box center [1017, 232] width 251 height 35
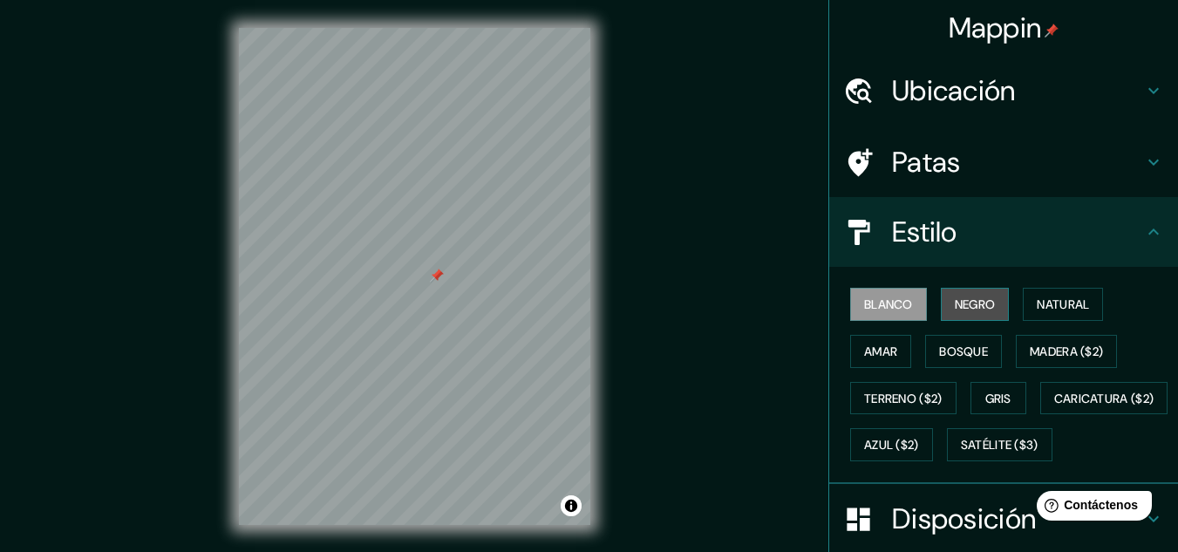
click at [969, 306] on font "Negro" at bounding box center [975, 304] width 41 height 16
click at [850, 309] on button "Blanco" at bounding box center [888, 304] width 77 height 33
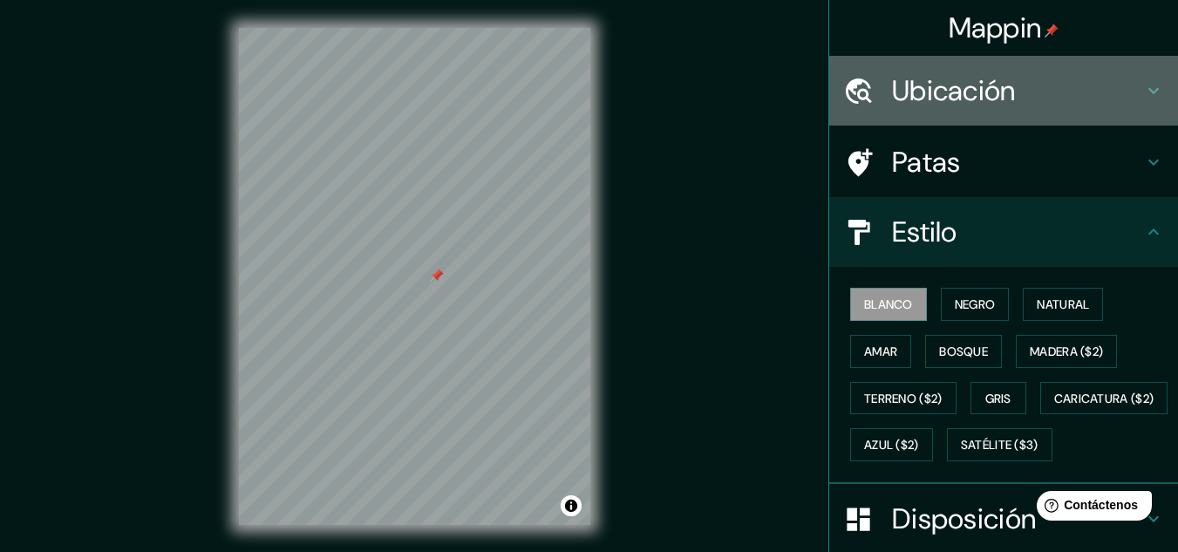
click at [978, 73] on font "Ubicación" at bounding box center [954, 90] width 124 height 37
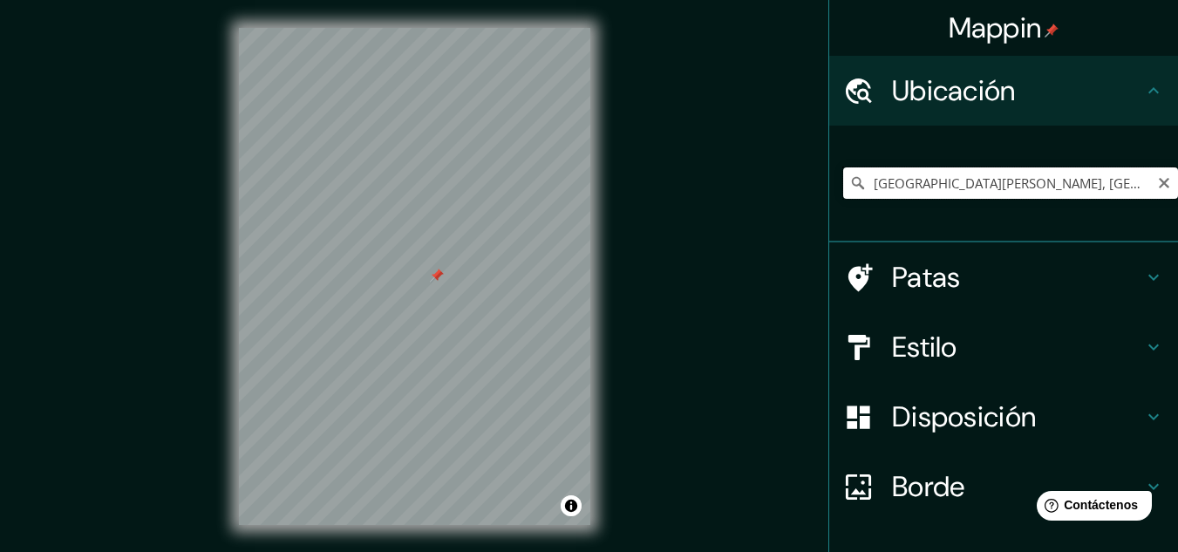
click at [972, 193] on input "Calle General Benjamín Hill, 06170 Ciudad de México, México" at bounding box center [1010, 182] width 335 height 31
click at [917, 190] on input "Calle General Benjamín Hill, 06170 Ciudad de México, México" at bounding box center [1010, 182] width 335 height 31
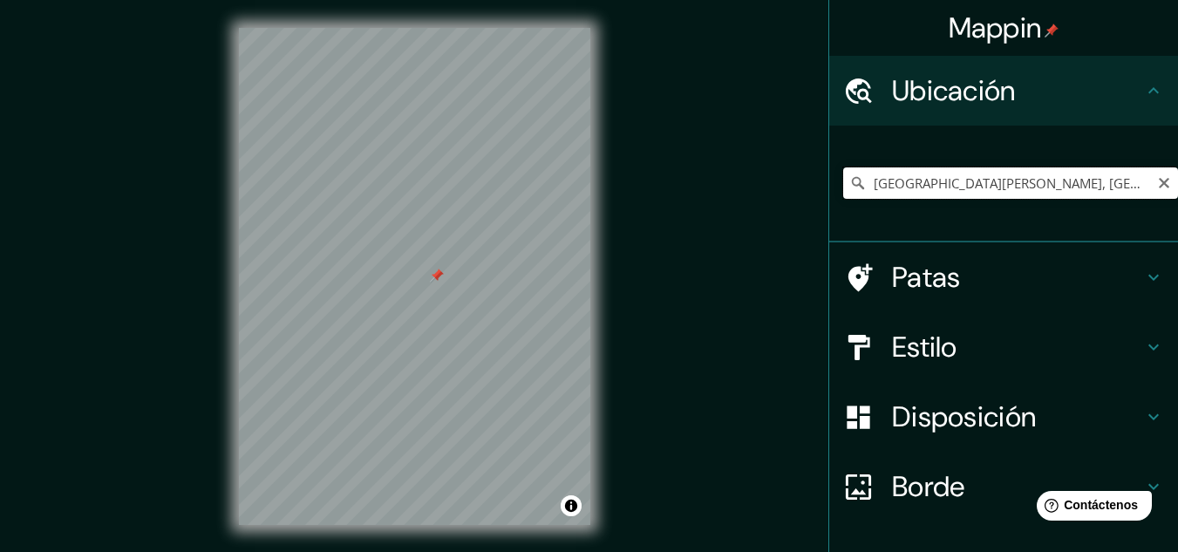
click at [917, 190] on input "Calle General Benjamín Hill, 06170 Ciudad de México, México" at bounding box center [1010, 182] width 335 height 31
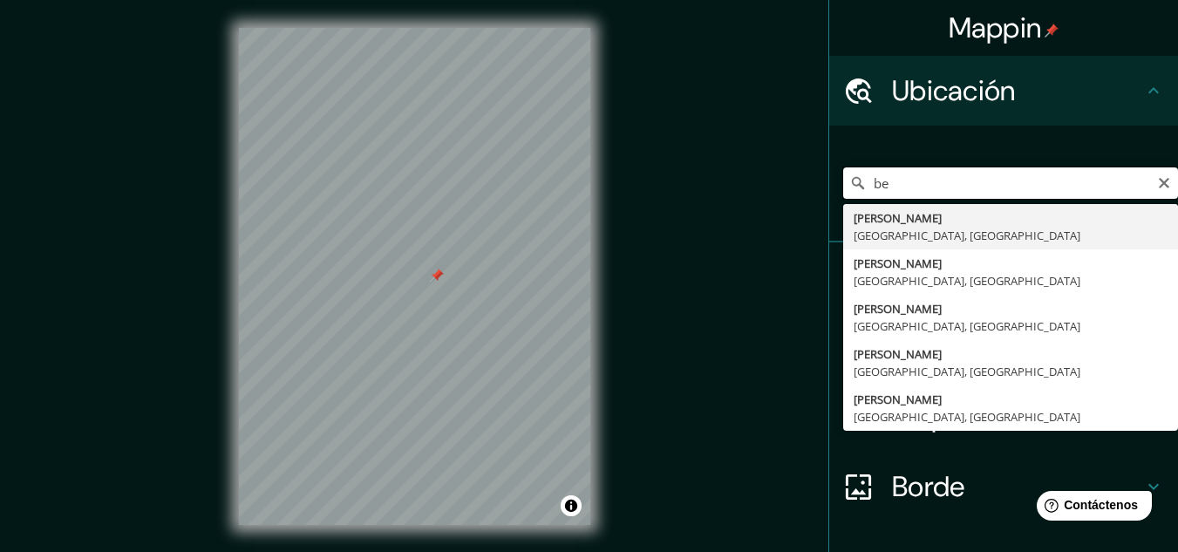
type input "b"
type input "C"
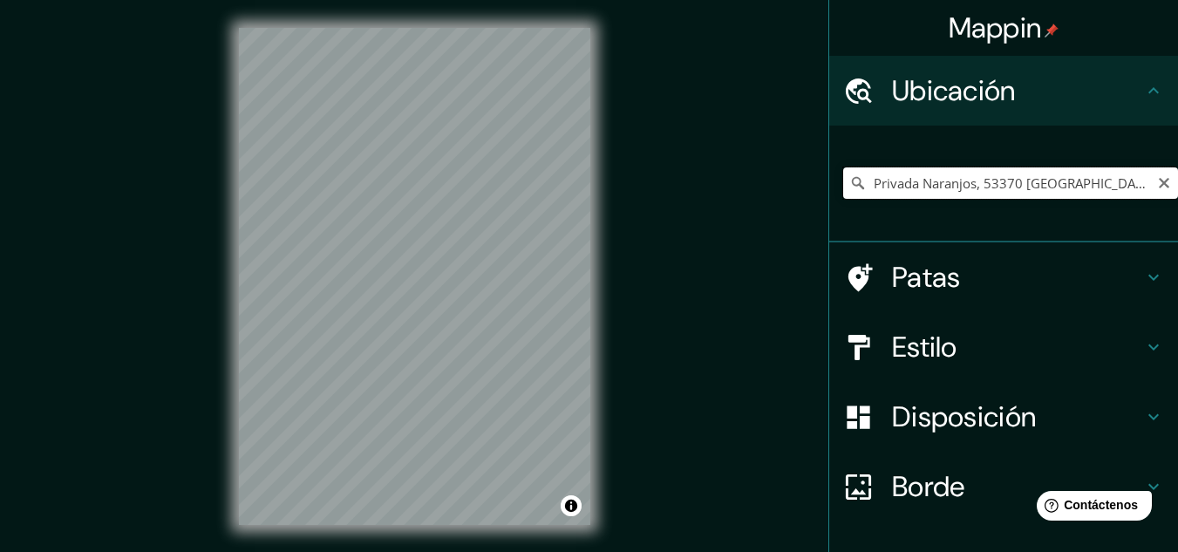
click at [964, 186] on input "Privada Naranjos, 53370 Naucalpan de Juárez, Estado de México, México" at bounding box center [1010, 182] width 335 height 31
click at [906, 187] on input "Privada Naranjo, 53660 Naucalpan de Juárez, Estado de México, México" at bounding box center [1010, 182] width 335 height 31
click at [939, 187] on input "Privada Naranjo, 53660 Naucalpan de Juárez, Estado de México, México" at bounding box center [1010, 182] width 335 height 31
type input "Privada Narnjo, 53660 Naucalpan de Juárez, Estado de México, México"
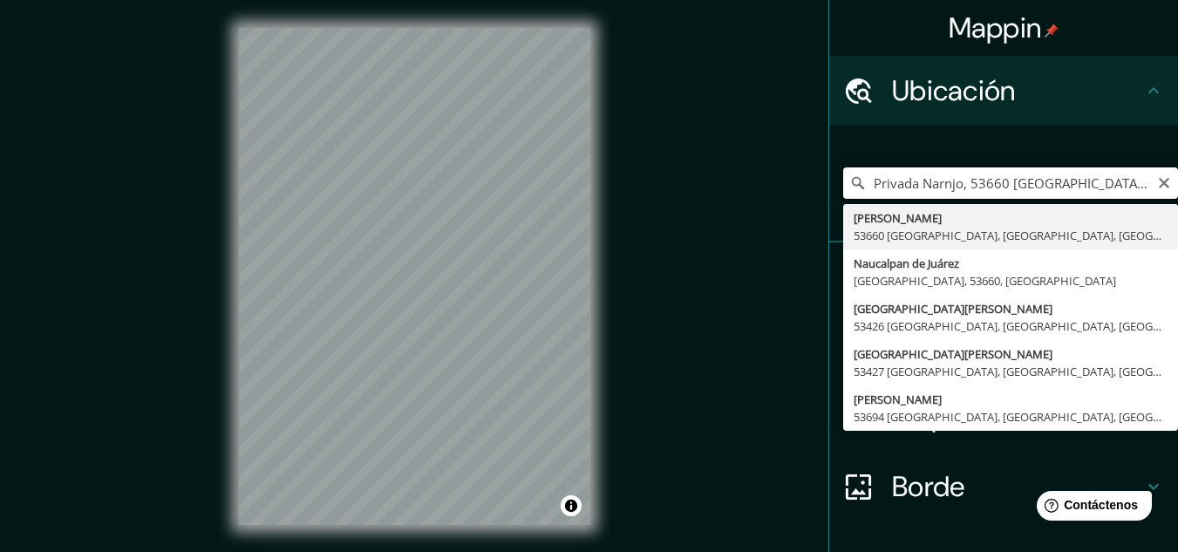
click at [1104, 178] on input "Privada Narnjo, 53660 Naucalpan de Juárez, Estado de México, México" at bounding box center [1010, 182] width 335 height 31
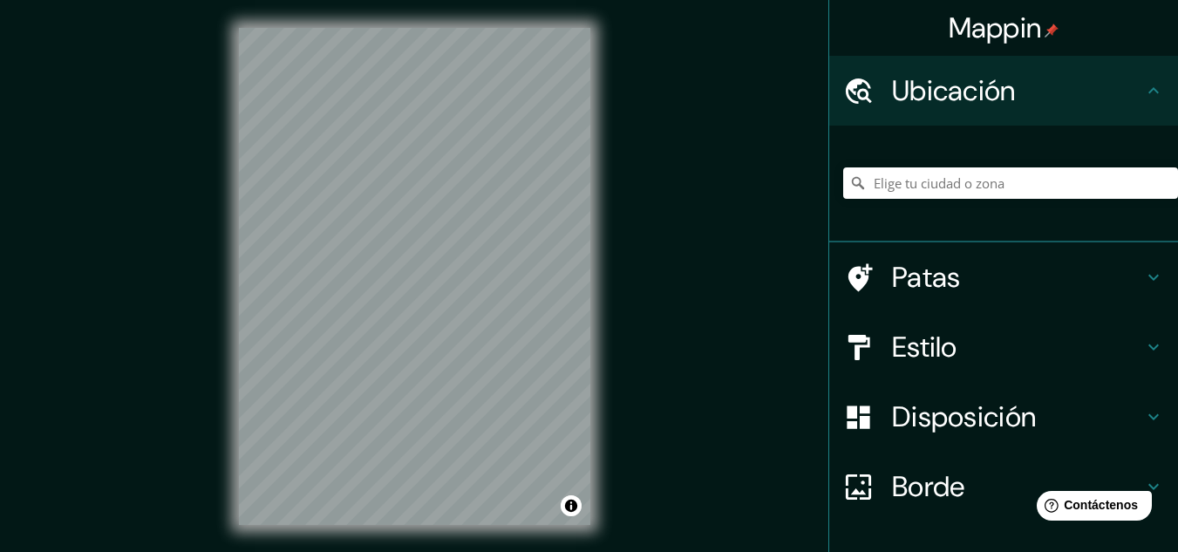
click at [648, 92] on div "Mappin Ubicación Patas Estilo Disposición Borde Elige un borde. Consejo : puede…" at bounding box center [589, 290] width 1178 height 581
click at [672, 81] on div "Mappin Ubicación Patas Estilo Disposición Borde Elige un borde. Consejo : puede…" at bounding box center [589, 290] width 1178 height 581
click at [700, 162] on div "Mappin Ubicación Patas Estilo Disposición Borde Elige un borde. Consejo : puede…" at bounding box center [589, 290] width 1178 height 581
click at [711, 108] on div "Mappin Ubicación Patas Estilo Disposición Borde Elige un borde. Consejo : puede…" at bounding box center [589, 290] width 1178 height 581
click at [509, 551] on html "Mappin Ubicación Patas Estilo Disposición Borde Elige un borde. Consejo : puede…" at bounding box center [589, 276] width 1178 height 552
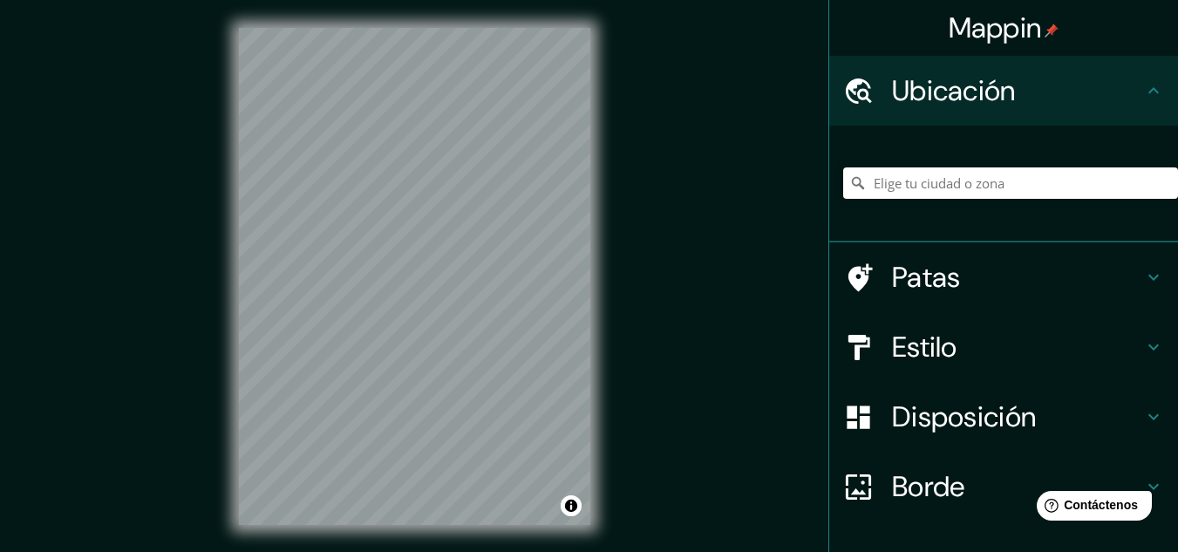
click at [290, 551] on html "Mappin Ubicación Patas Estilo Disposición Borde Elige un borde. Consejo : puede…" at bounding box center [589, 276] width 1178 height 552
click at [457, 551] on html "Mappin Ubicación Patas Estilo Disposición Borde Elige un borde. Consejo : puede…" at bounding box center [589, 276] width 1178 height 552
click at [470, 224] on div at bounding box center [473, 224] width 14 height 14
